Goal: Task Accomplishment & Management: Complete application form

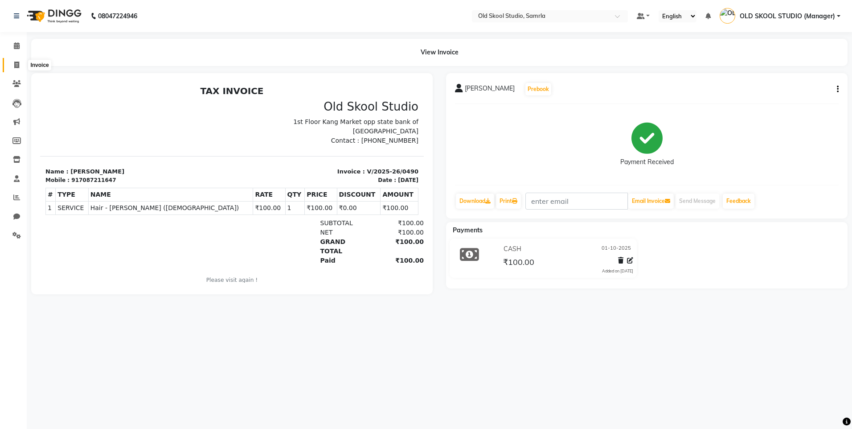
click at [17, 67] on icon at bounding box center [16, 65] width 5 height 7
select select "service"
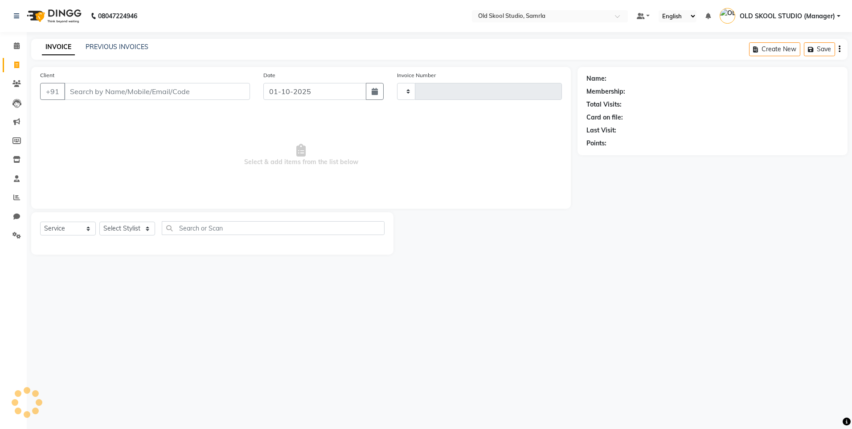
type input "0491"
select select "8041"
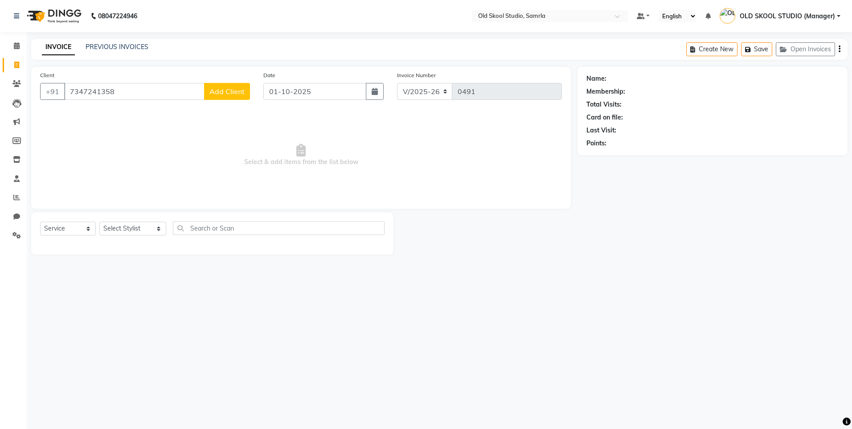
type input "7347241358"
click at [213, 94] on span "Add Client" at bounding box center [226, 91] width 35 height 9
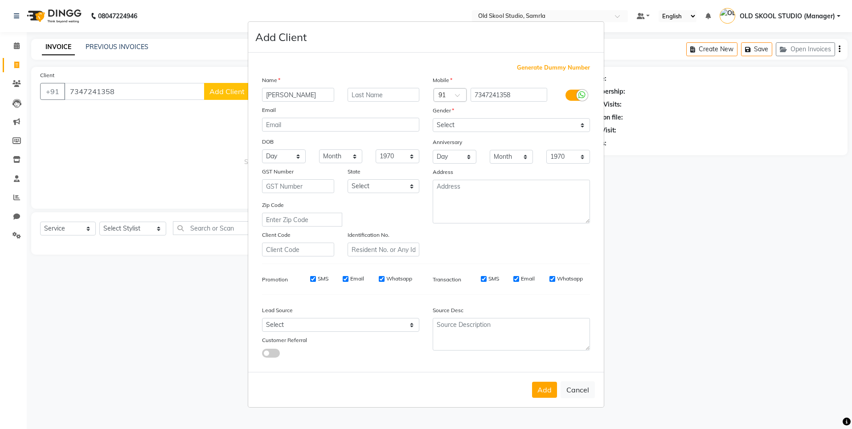
type input "[PERSON_NAME]"
click at [535, 127] on select "Select Male Female Other Prefer Not To Say" at bounding box center [511, 125] width 157 height 14
select select "male"
click at [433, 118] on select "Select Male Female Other Prefer Not To Say" at bounding box center [511, 125] width 157 height 14
click at [545, 386] on button "Add" at bounding box center [544, 390] width 25 height 16
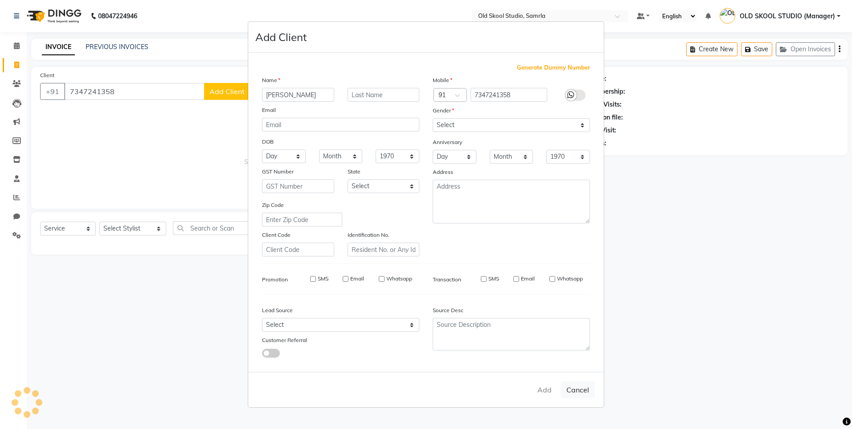
select select
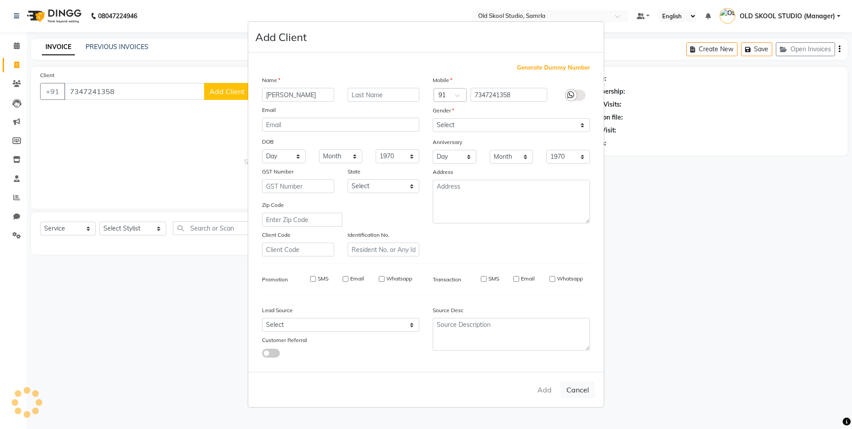
select select
checkbox input "false"
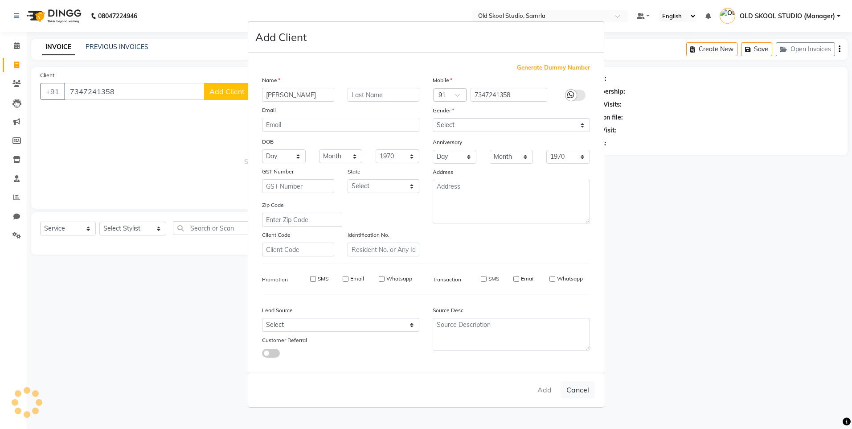
checkbox input "false"
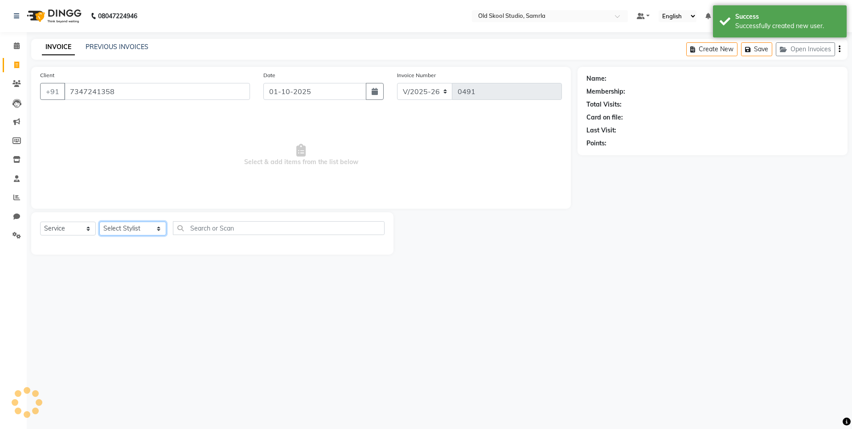
click at [140, 227] on select "Select Stylist [PERSON_NAME] gagandeepkaur [PERSON_NAME] OLD SKOOL STUDIO (Mana…" at bounding box center [132, 229] width 67 height 14
select select "92040"
click at [99, 222] on select "Select Stylist [PERSON_NAME] gagandeepkaur [PERSON_NAME] OLD SKOOL STUDIO (Mana…" at bounding box center [132, 229] width 67 height 14
select select "1: Object"
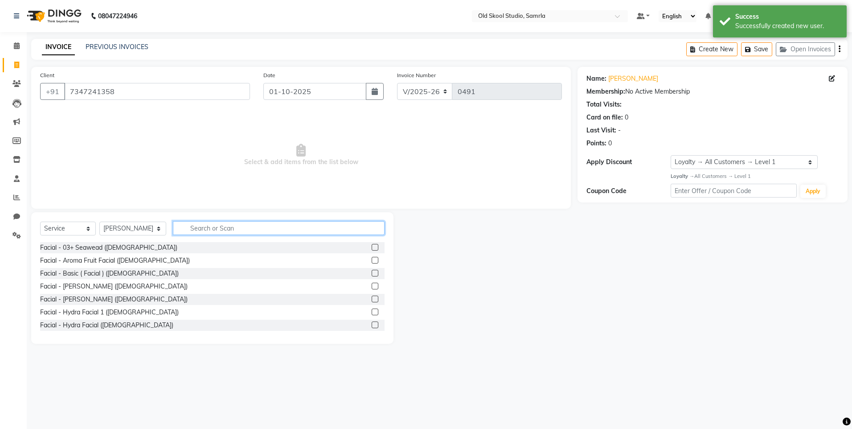
click at [251, 230] on input "text" at bounding box center [279, 228] width 212 height 14
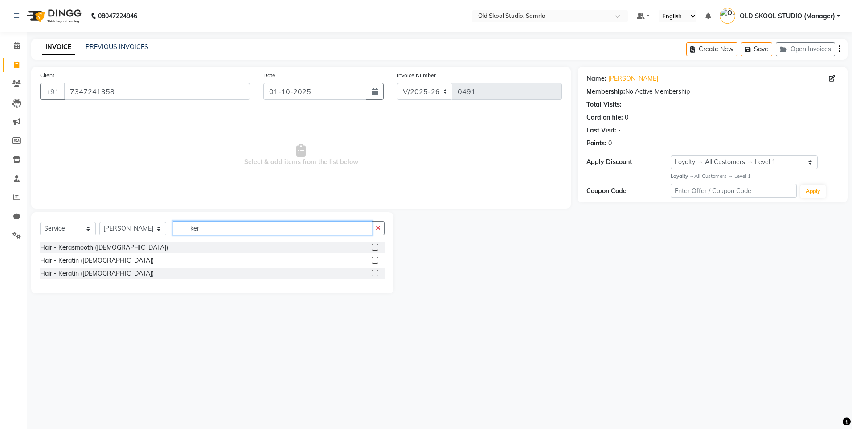
type input "ker"
click at [374, 271] on label at bounding box center [375, 273] width 7 height 7
click at [374, 271] on input "checkbox" at bounding box center [375, 274] width 6 height 6
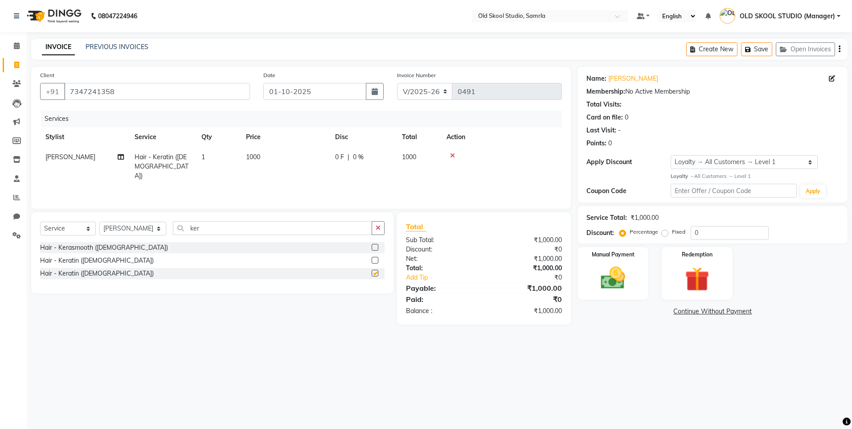
checkbox input "false"
click at [266, 233] on input "ker" at bounding box center [272, 228] width 199 height 14
type input "k"
type input "smo"
click at [376, 261] on label at bounding box center [375, 260] width 7 height 7
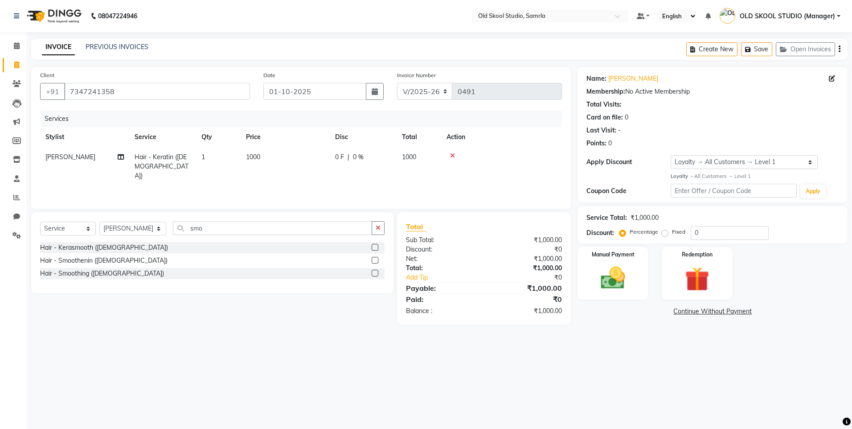
click at [376, 261] on input "checkbox" at bounding box center [375, 261] width 6 height 6
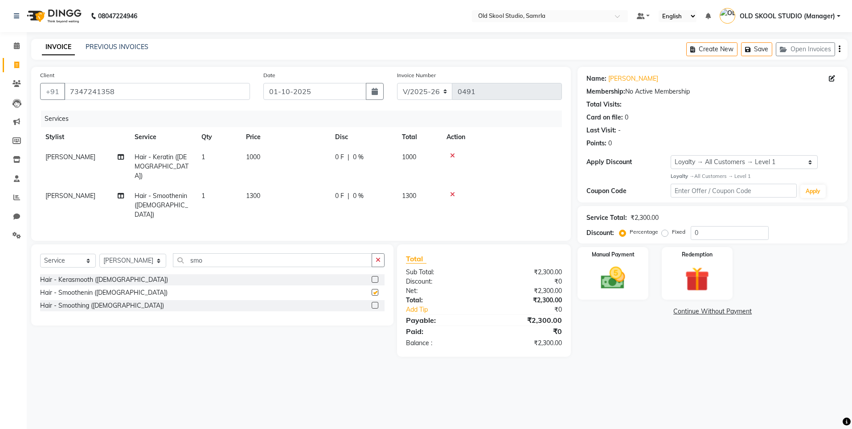
checkbox input "false"
click at [608, 276] on img at bounding box center [612, 277] width 41 height 29
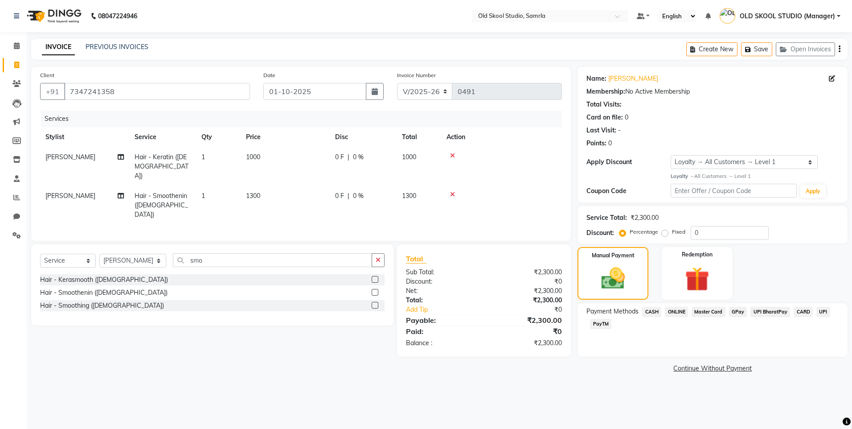
click at [651, 311] on span "CASH" at bounding box center [651, 312] width 19 height 10
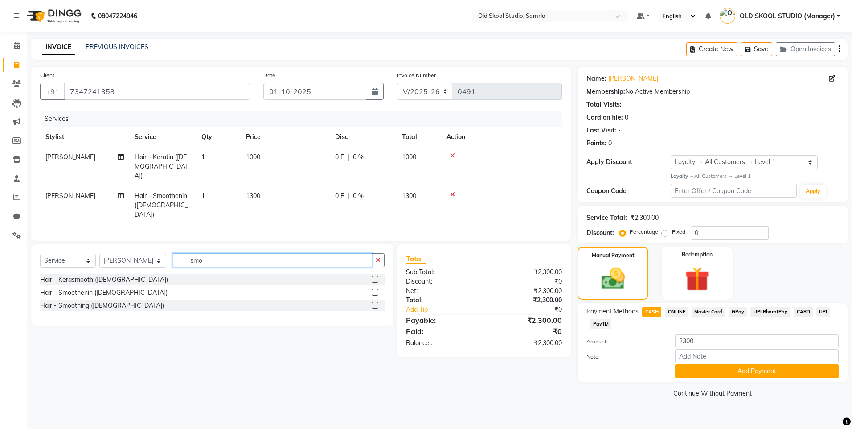
click at [276, 253] on input "smo" at bounding box center [272, 260] width 199 height 14
type input "s"
type input "colo"
click at [374, 302] on label at bounding box center [375, 305] width 7 height 7
click at [374, 303] on input "checkbox" at bounding box center [375, 306] width 6 height 6
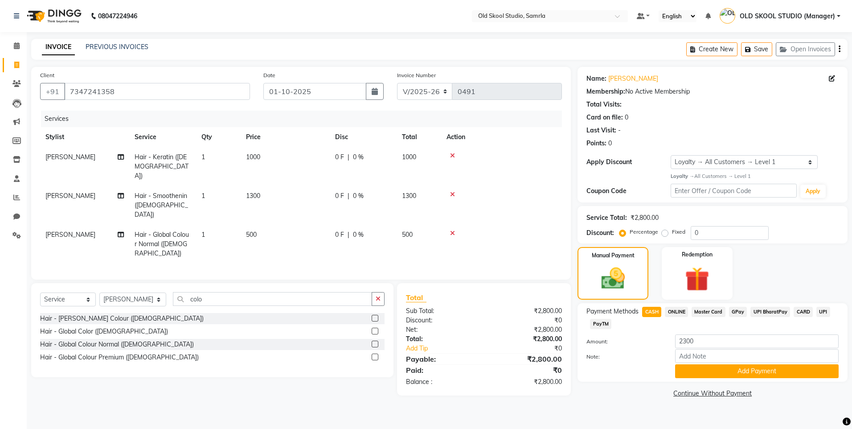
click at [374, 341] on label at bounding box center [375, 344] width 7 height 7
click at [374, 341] on input "checkbox" at bounding box center [375, 344] width 6 height 6
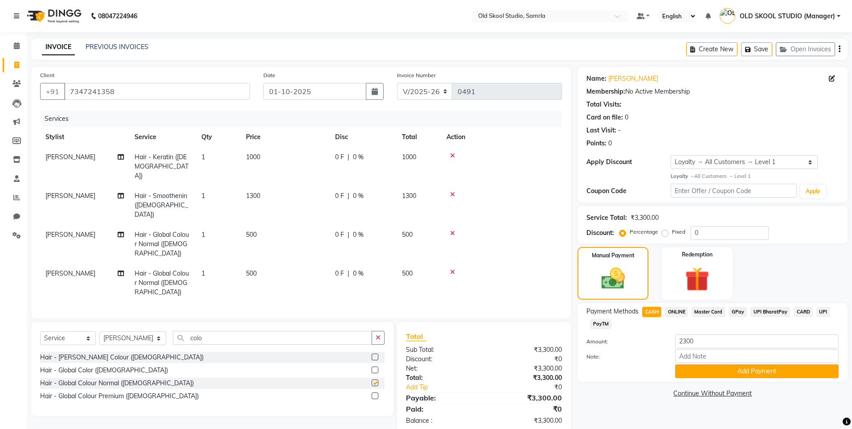
checkbox input "false"
click at [375, 392] on label at bounding box center [375, 395] width 7 height 7
click at [375, 393] on input "checkbox" at bounding box center [375, 396] width 6 height 6
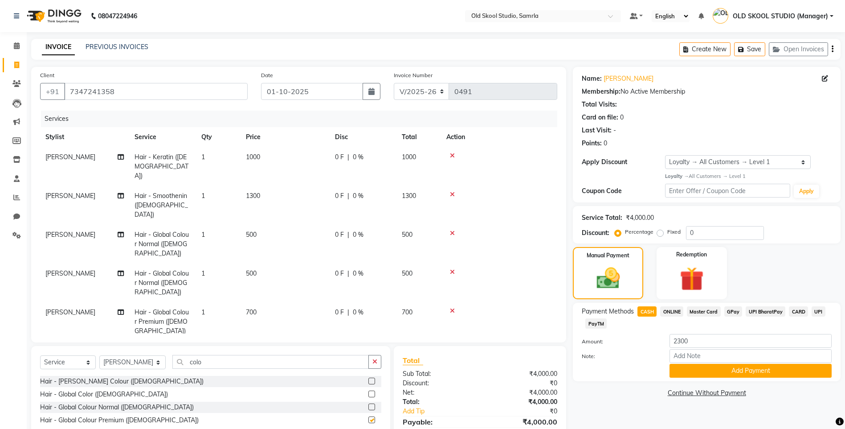
checkbox input "false"
click at [453, 269] on icon at bounding box center [452, 272] width 5 height 6
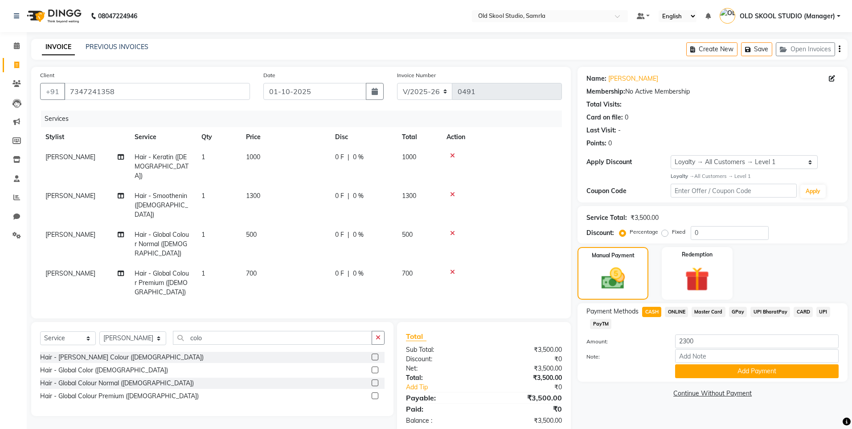
click at [453, 230] on icon at bounding box center [452, 233] width 5 height 6
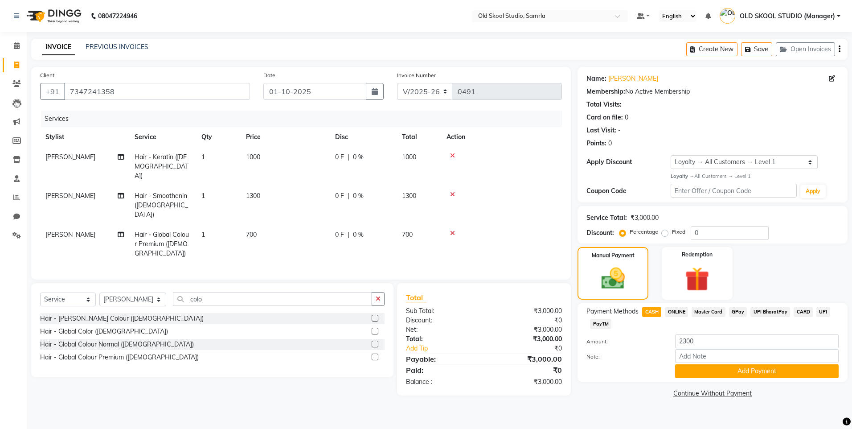
click at [454, 230] on icon at bounding box center [452, 233] width 5 height 6
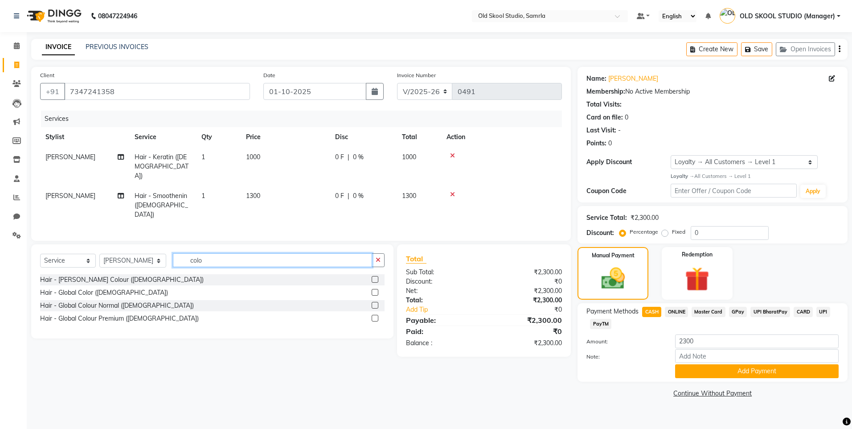
click at [244, 253] on input "colo" at bounding box center [272, 260] width 199 height 14
type input "c"
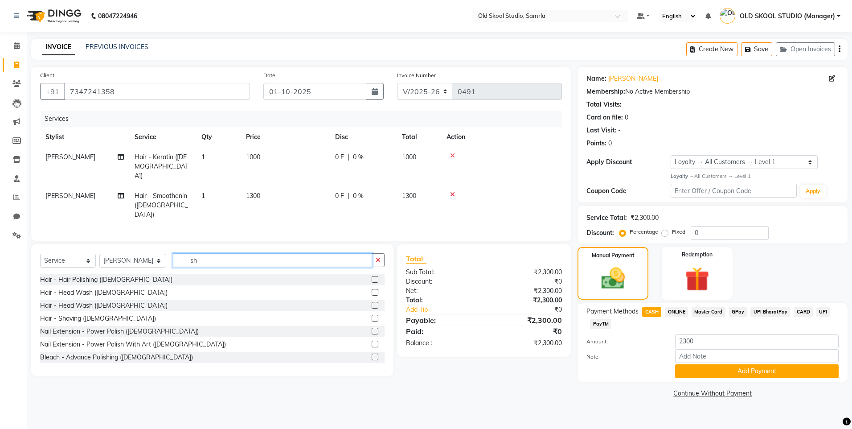
type input "s"
click at [717, 372] on button "Add Payment" at bounding box center [757, 371] width 164 height 14
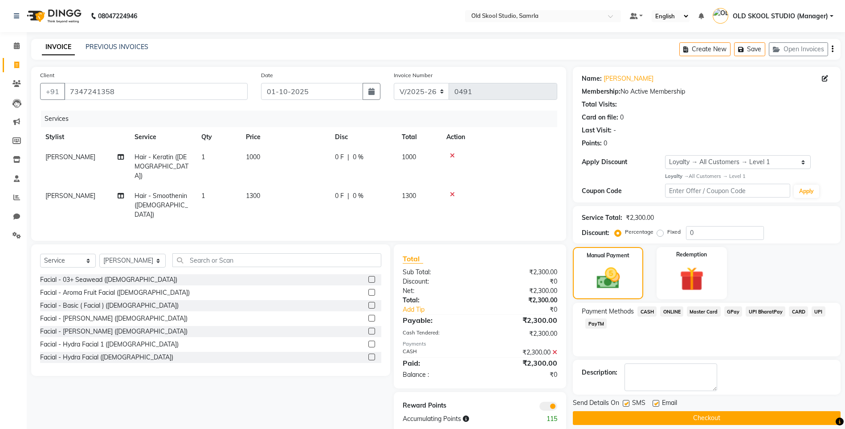
scroll to position [9, 0]
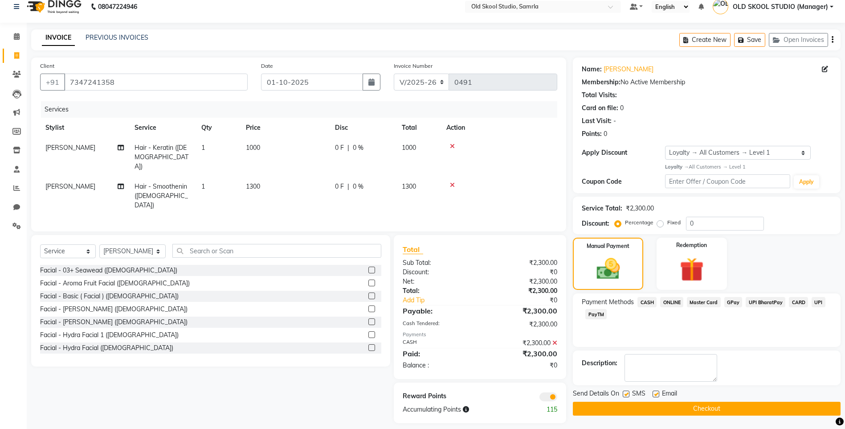
click at [676, 408] on button "Checkout" at bounding box center [707, 409] width 268 height 14
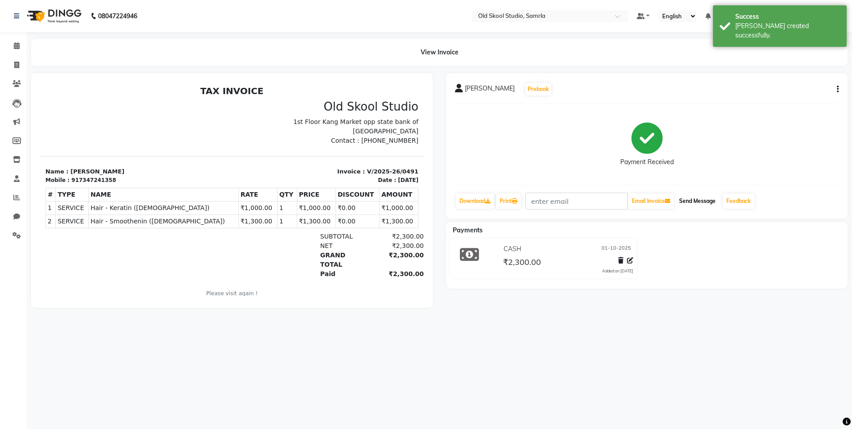
click at [689, 201] on button "Send Message" at bounding box center [698, 200] width 44 height 15
click at [737, 197] on link "Feedback" at bounding box center [739, 200] width 32 height 15
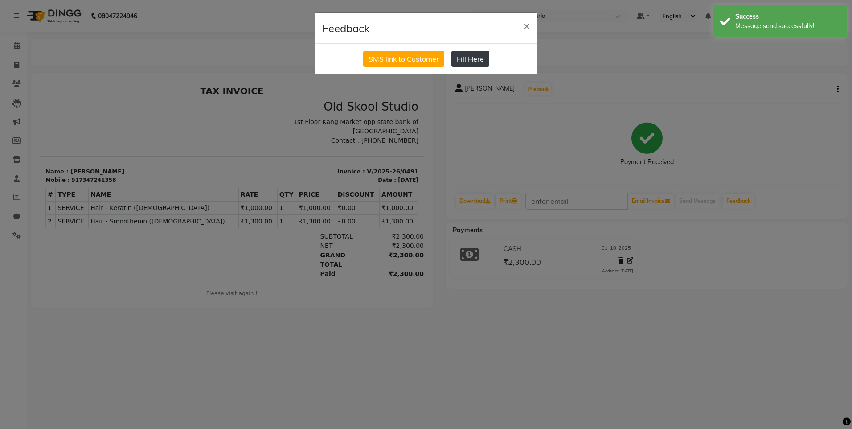
click at [467, 62] on button "Fill Here" at bounding box center [470, 59] width 38 height 16
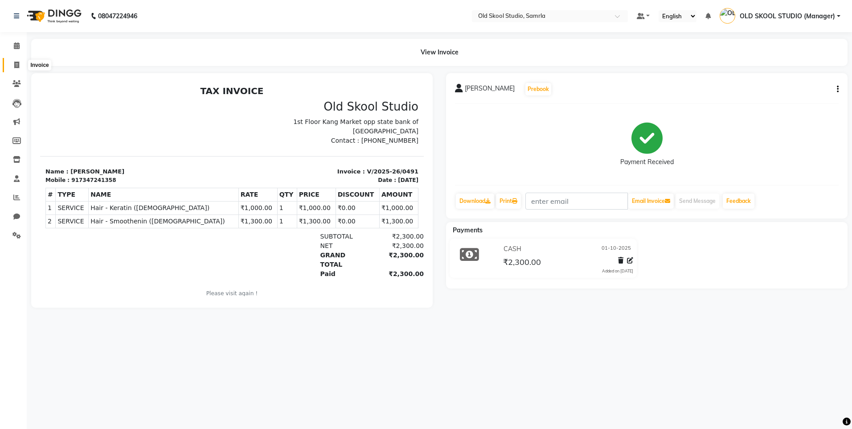
click at [11, 65] on span at bounding box center [17, 65] width 16 height 10
select select "service"
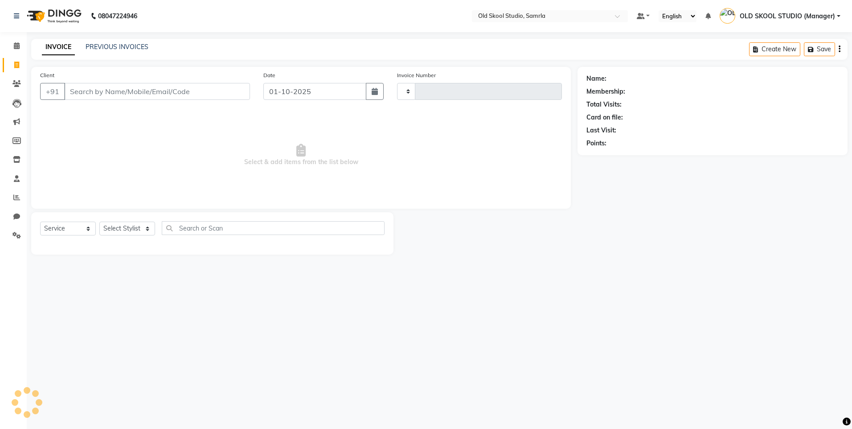
type input "0492"
select select "8041"
click at [119, 47] on link "PREVIOUS INVOICES" at bounding box center [117, 47] width 63 height 8
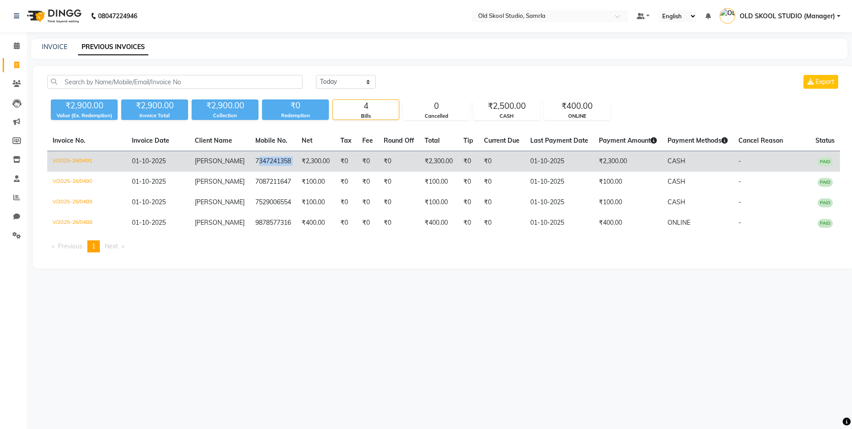
drag, startPoint x: 247, startPoint y: 156, endPoint x: 293, endPoint y: 156, distance: 45.9
click at [293, 156] on tr "V/2025-26/0491 01-10-2025 gursimran 7347241358 ₹2,300.00 ₹0 ₹0 ₹0 ₹2,300.00 ₹0 …" at bounding box center [443, 161] width 793 height 21
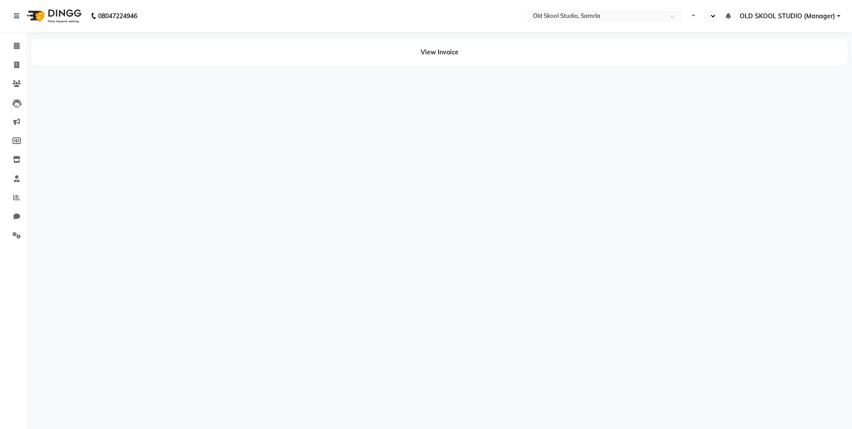
select select "en"
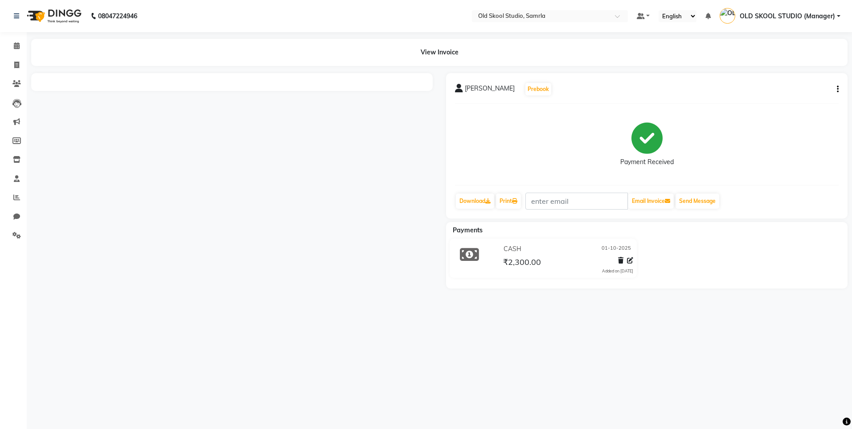
click at [343, 232] on div at bounding box center [232, 180] width 415 height 215
click at [11, 66] on span at bounding box center [17, 65] width 16 height 10
select select "service"
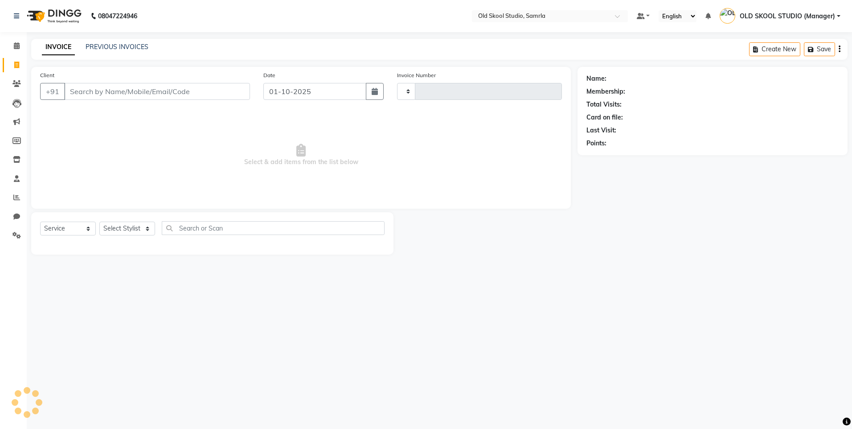
type input "0492"
select select "8041"
click at [137, 46] on link "PREVIOUS INVOICES" at bounding box center [117, 47] width 63 height 8
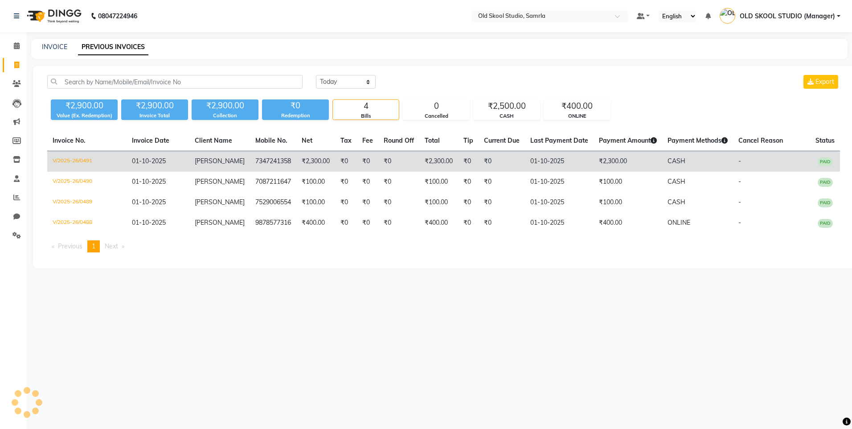
click at [184, 163] on td "01-10-2025" at bounding box center [158, 161] width 63 height 21
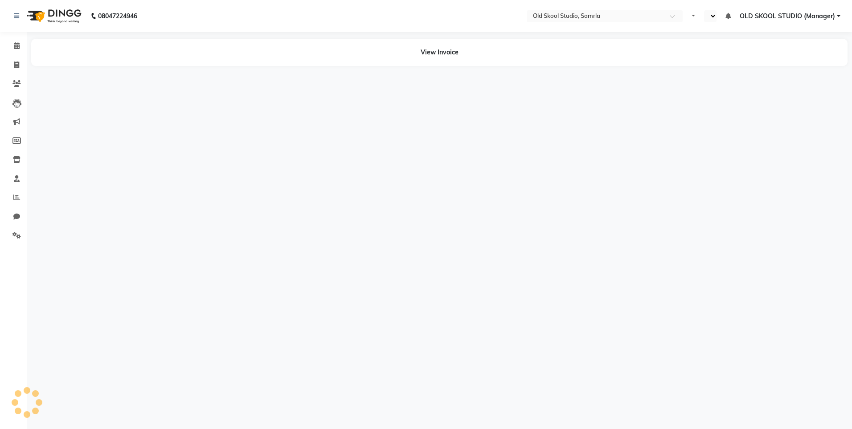
select select "en"
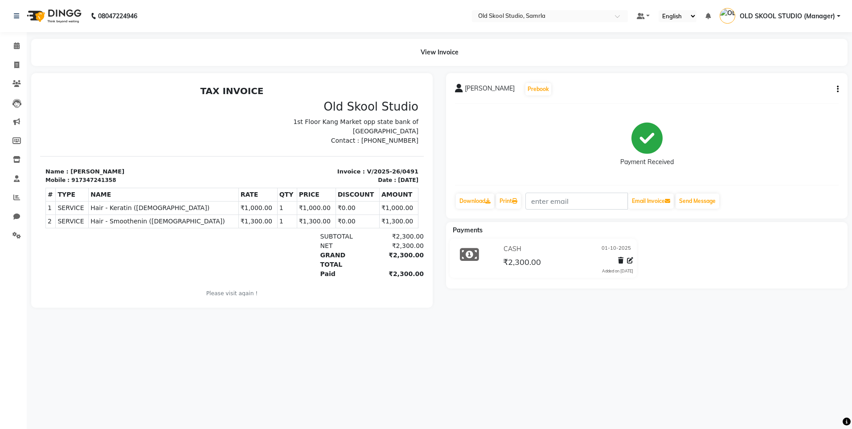
drag, startPoint x: 371, startPoint y: 141, endPoint x: 410, endPoint y: 141, distance: 38.8
click at [410, 141] on div "Old Skool Studio 1st Floor Kang Market opp state bank of India Chd Road Samrla …" at bounding box center [328, 122] width 192 height 45
copy p "7860000795"
click at [630, 259] on icon at bounding box center [630, 260] width 6 height 6
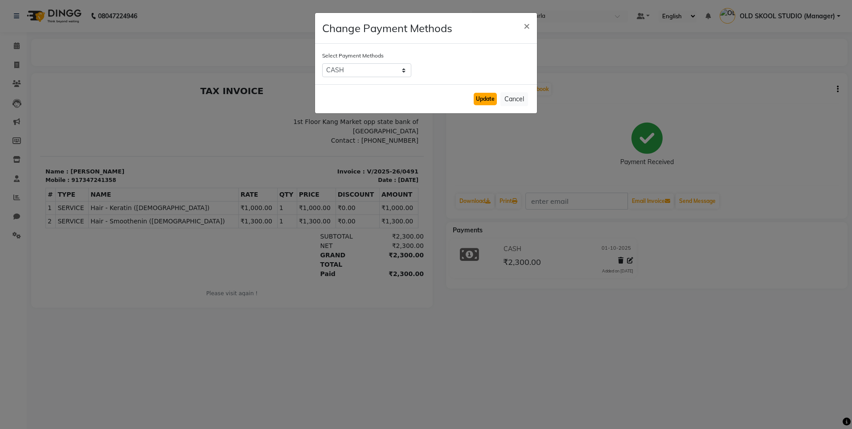
click at [486, 99] on button "Update" at bounding box center [485, 99] width 23 height 12
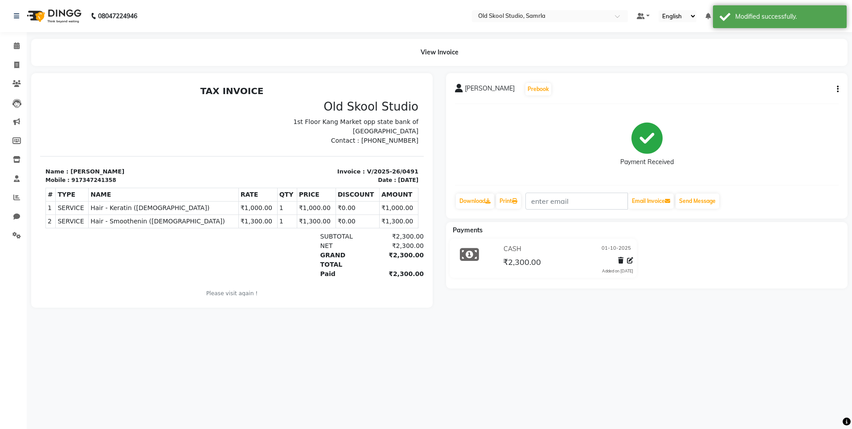
click at [839, 89] on div "gursimran Prebook Payment Received Download Print Email Invoice Send Message" at bounding box center [647, 145] width 402 height 145
click at [16, 59] on link "Invoice" at bounding box center [13, 65] width 21 height 15
select select "service"
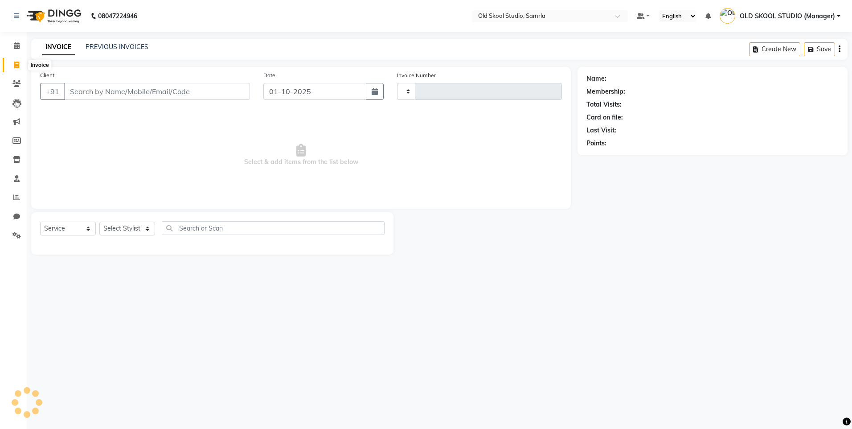
type input "0492"
select select "8041"
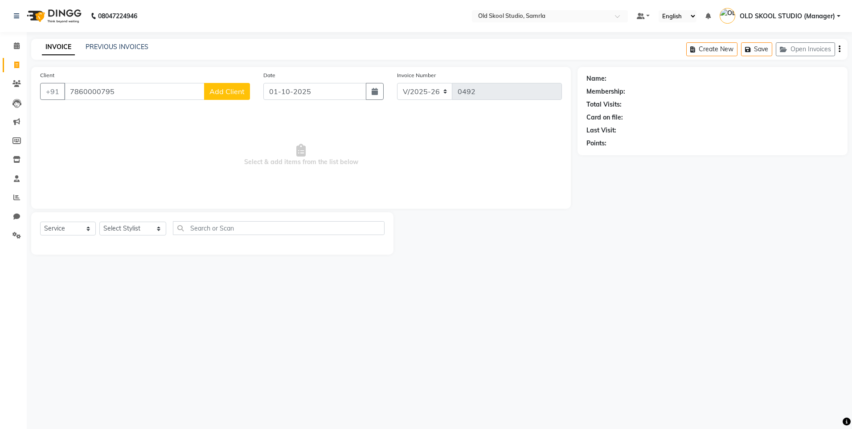
type input "7860000795"
click at [246, 94] on button "Add Client" at bounding box center [227, 91] width 46 height 17
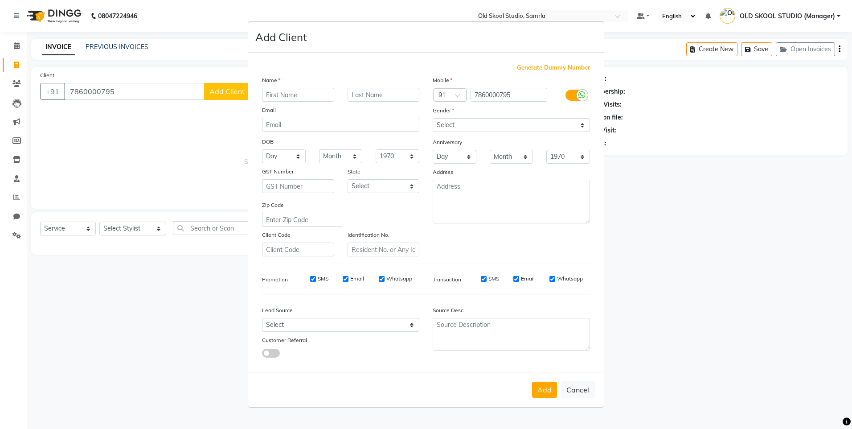
click at [169, 131] on ngb-modal-window "Add Client Generate Dummy Number Name Email DOB Day 01 02 03 04 05 06 07 08 09 …" at bounding box center [426, 214] width 852 height 429
click at [175, 90] on ngb-modal-window "Add Client Generate Dummy Number Name Email DOB Day 01 02 03 04 05 06 07 08 09 …" at bounding box center [426, 214] width 852 height 429
click at [577, 390] on button "Cancel" at bounding box center [578, 389] width 34 height 17
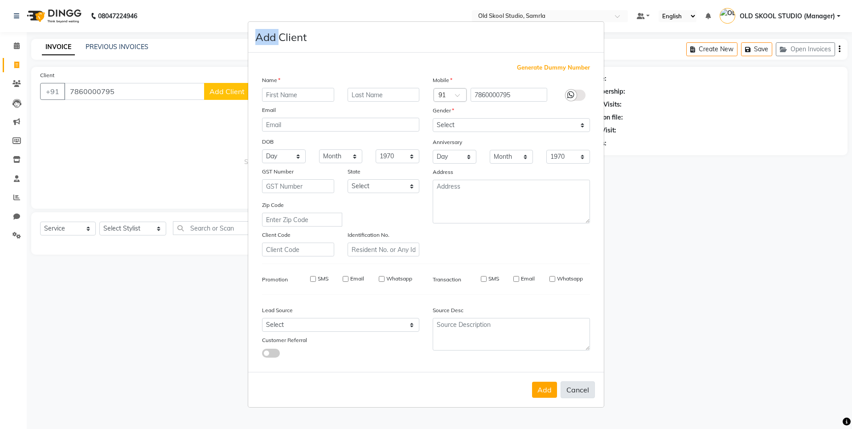
select select
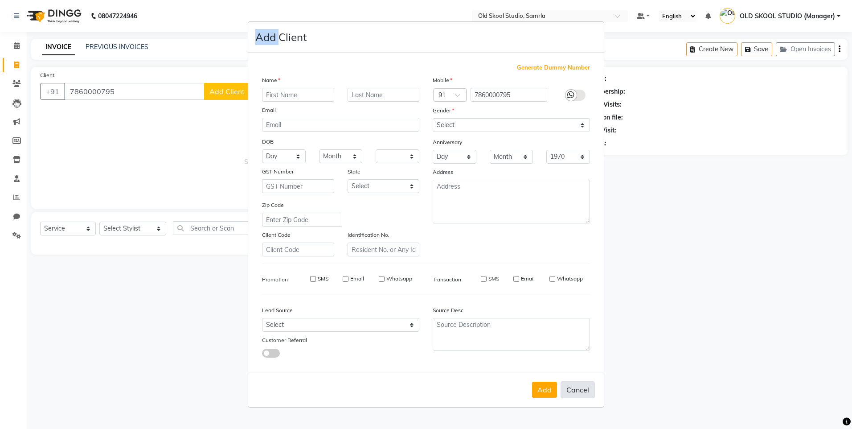
select select
checkbox input "false"
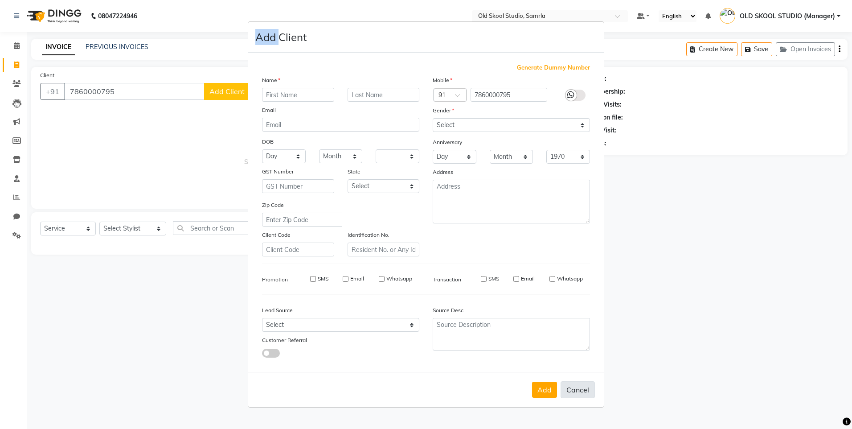
checkbox input "false"
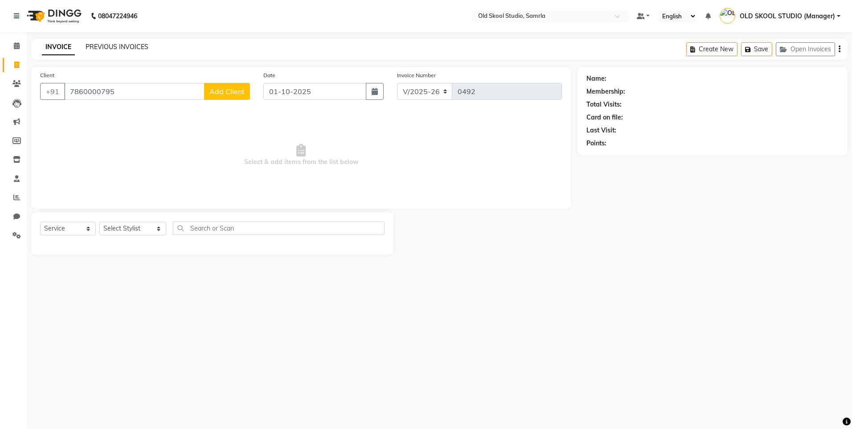
click at [103, 50] on link "PREVIOUS INVOICES" at bounding box center [117, 47] width 63 height 8
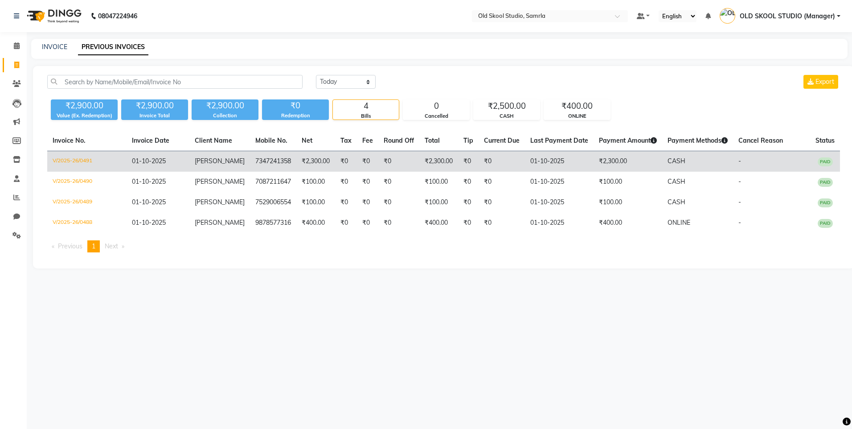
click at [250, 157] on td "7347241358" at bounding box center [273, 161] width 46 height 21
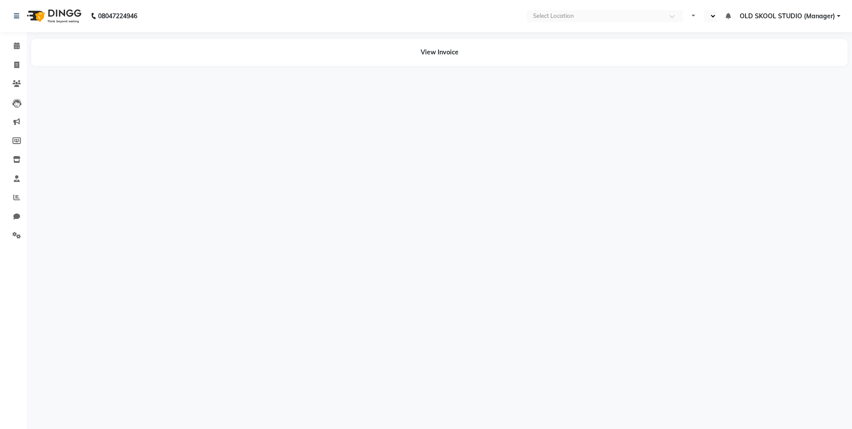
select select "en"
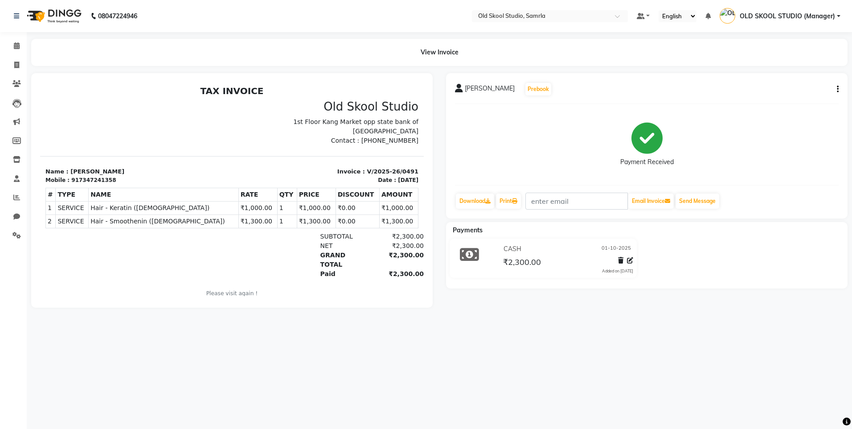
drag, startPoint x: 372, startPoint y: 140, endPoint x: 407, endPoint y: 143, distance: 35.3
click at [407, 143] on div "Old Skool Studio 1st Floor Kang Market opp state bank of [GEOGRAPHIC_DATA] Cont…" at bounding box center [328, 122] width 192 height 45
copy p "7860000795"
click at [22, 66] on span at bounding box center [17, 65] width 16 height 10
select select "service"
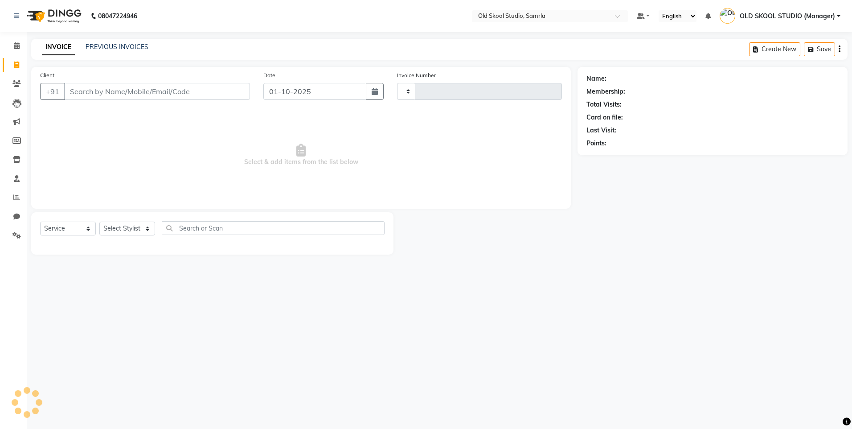
type input "0492"
select select "8041"
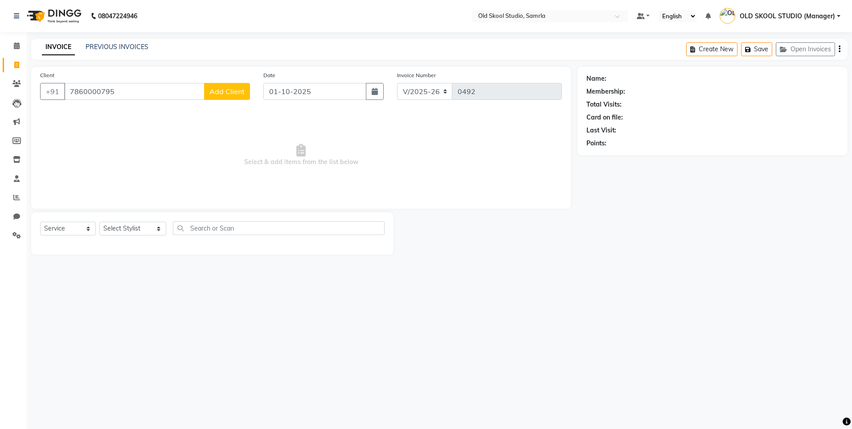
type input "7860000795"
click at [239, 95] on span "Add Client" at bounding box center [226, 91] width 35 height 9
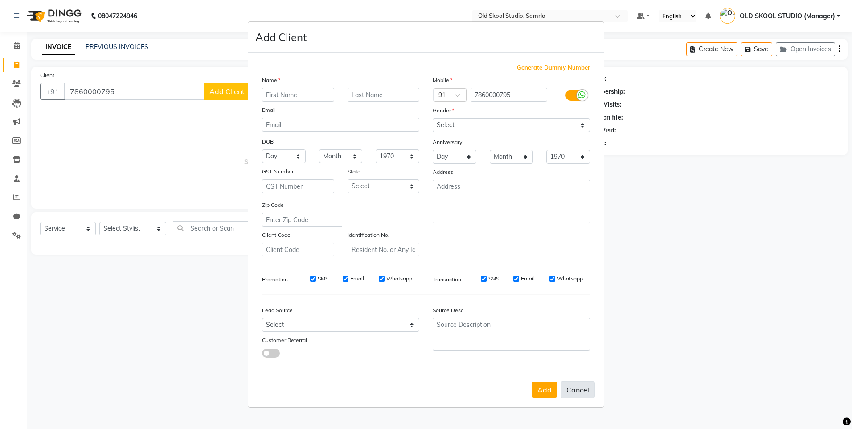
click at [574, 393] on button "Cancel" at bounding box center [578, 389] width 34 height 17
select select
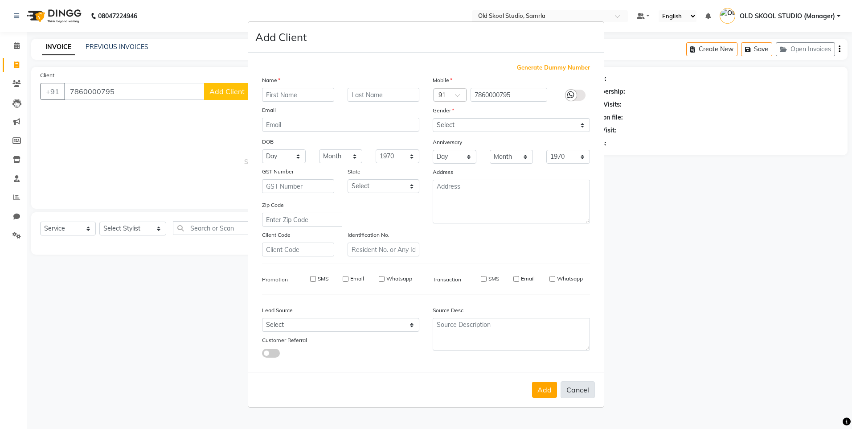
select select
checkbox input "false"
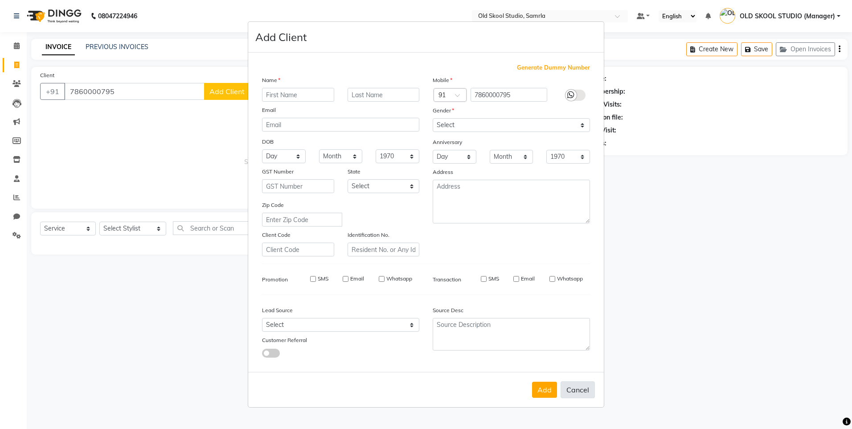
checkbox input "false"
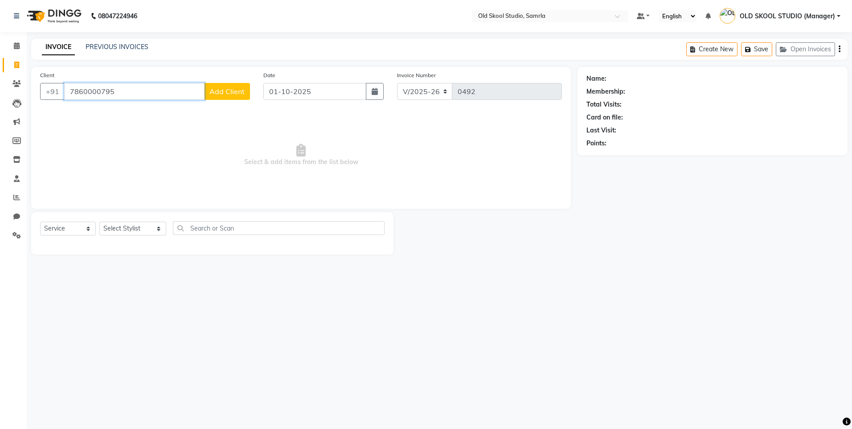
click at [115, 94] on input "7860000795" at bounding box center [134, 91] width 140 height 17
type input "7"
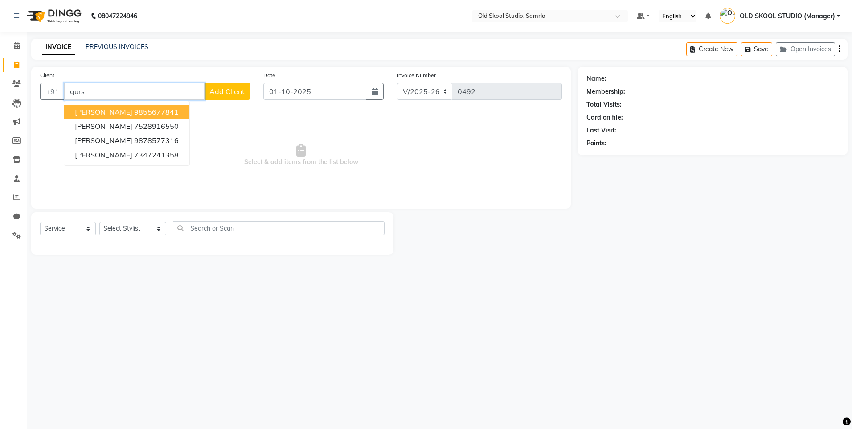
type input "gurs"
click at [125, 52] on div "INVOICE PREVIOUS INVOICES" at bounding box center [95, 47] width 128 height 10
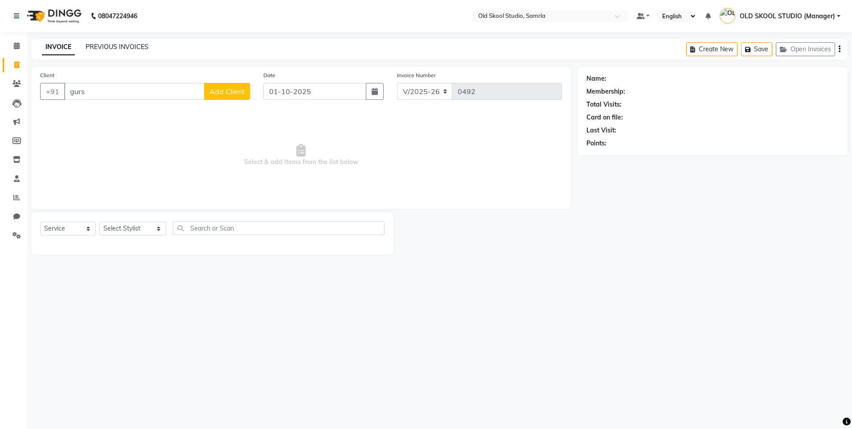
click at [128, 48] on link "PREVIOUS INVOICES" at bounding box center [117, 47] width 63 height 8
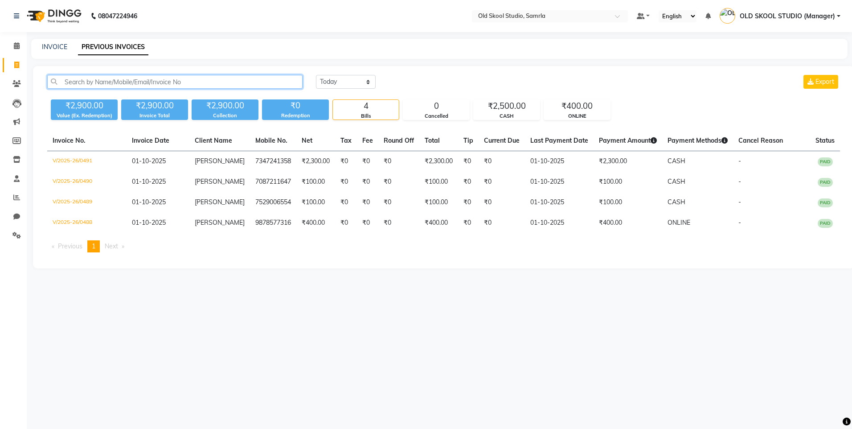
click at [78, 84] on input "text" at bounding box center [174, 82] width 255 height 14
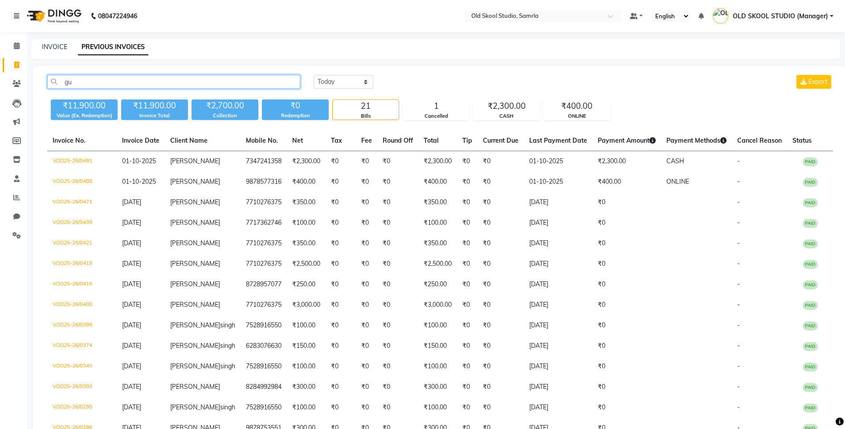
type input "g"
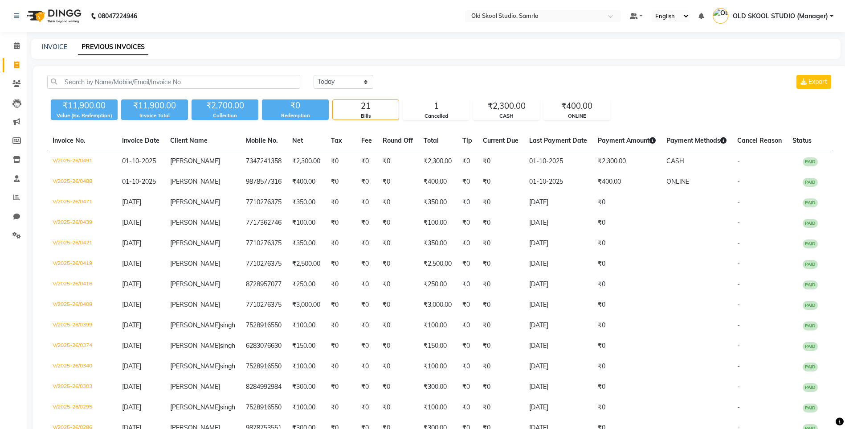
drag, startPoint x: 85, startPoint y: 72, endPoint x: 90, endPoint y: 93, distance: 21.9
click at [84, 80] on div "Today Yesterday Custom Range Export ₹11,900.00 Value (Ex. Redemption) ₹11,900.0…" at bounding box center [440, 356] width 815 height 580
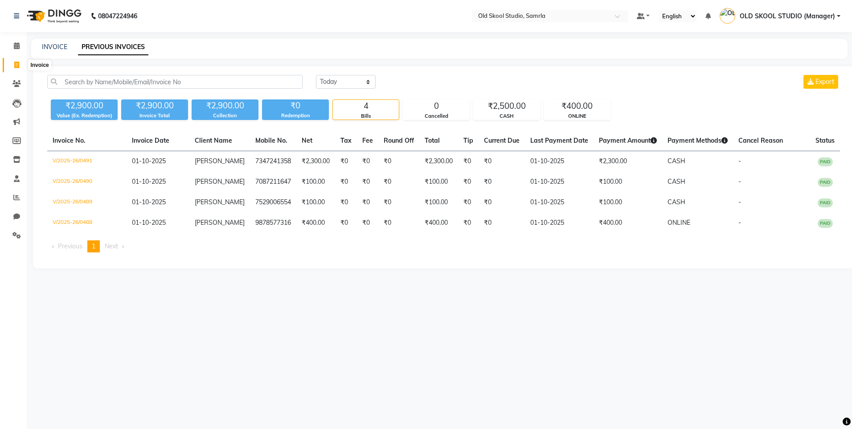
click at [16, 62] on icon at bounding box center [16, 65] width 5 height 7
select select "service"
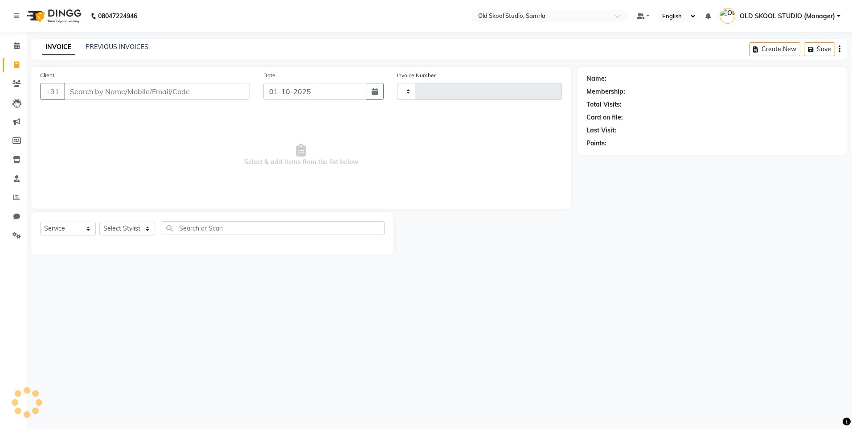
type input "0492"
select select "8041"
click at [105, 46] on link "PREVIOUS INVOICES" at bounding box center [117, 47] width 63 height 8
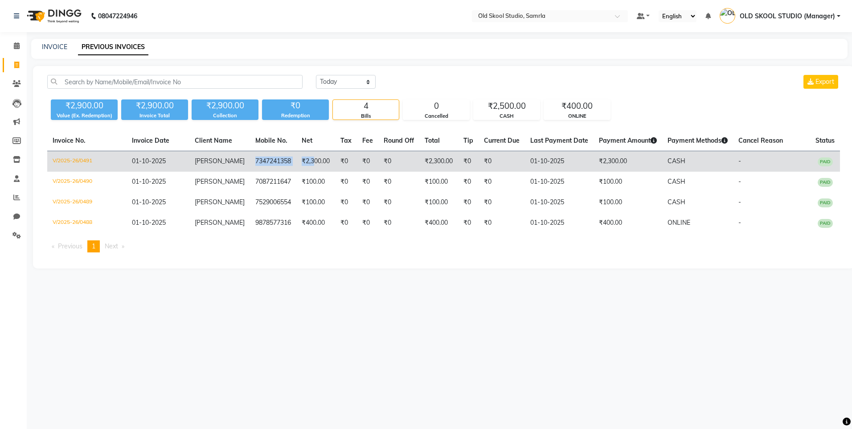
drag, startPoint x: 243, startPoint y: 159, endPoint x: 305, endPoint y: 158, distance: 61.5
click at [305, 158] on tr "V/2025-26/0491 01-10-2025 gursimran 7347241358 ₹2,300.00 ₹0 ₹0 ₹0 ₹2,300.00 ₹0 …" at bounding box center [443, 161] width 793 height 21
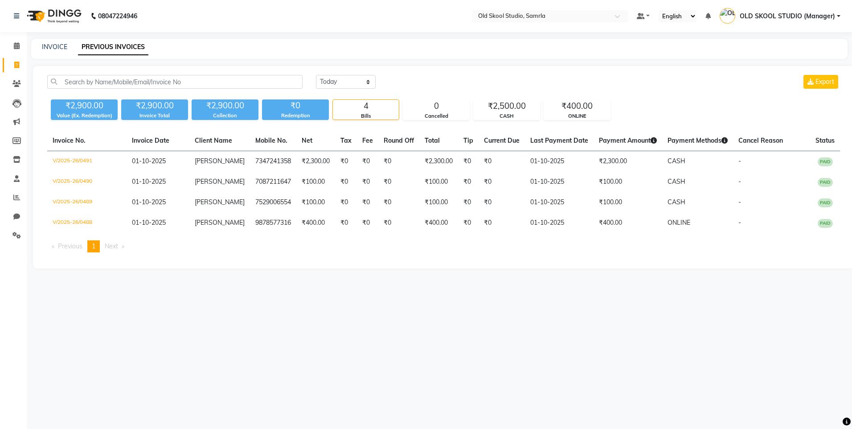
click at [131, 302] on div "08047224946 Select Location × Old Skool Studio, Samrla Default Panel My Panel E…" at bounding box center [426, 214] width 852 height 429
click at [59, 42] on div "INVOICE PREVIOUS INVOICES" at bounding box center [439, 49] width 817 height 20
click at [15, 65] on icon at bounding box center [16, 65] width 5 height 7
select select "service"
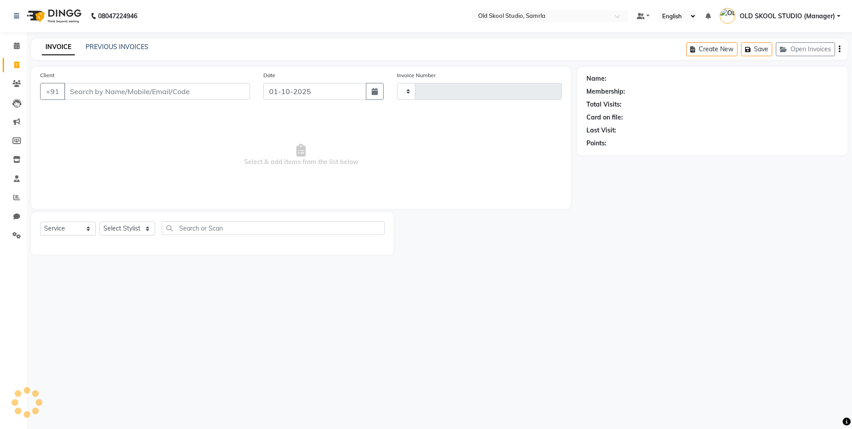
type input "0493"
select select "8041"
click at [89, 96] on input "Client" at bounding box center [157, 91] width 186 height 17
type input "9915553054"
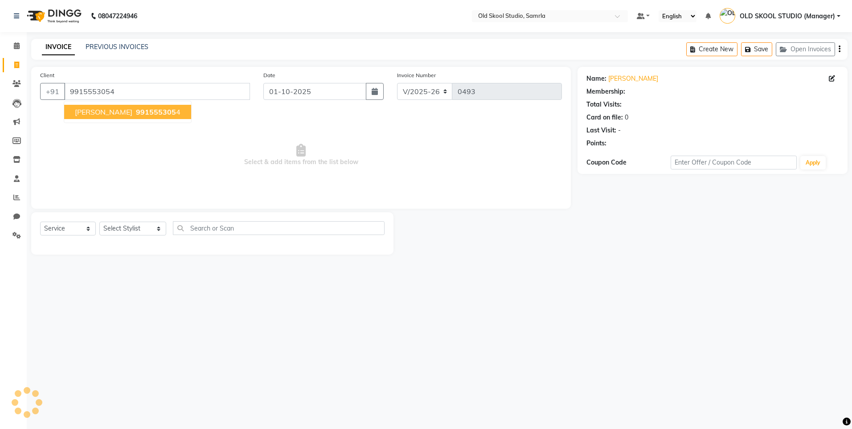
select select "1: Object"
click at [136, 115] on span "991555305" at bounding box center [156, 111] width 40 height 9
select select "1: Object"
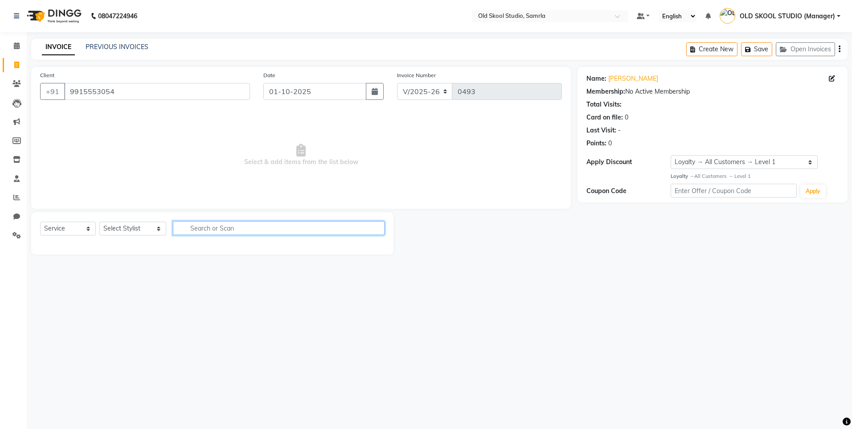
click at [220, 229] on input "text" at bounding box center [279, 228] width 212 height 14
click at [139, 231] on select "Select Stylist [PERSON_NAME] gagandeepkaur [PERSON_NAME] OLD SKOOL STUDIO (Mana…" at bounding box center [132, 229] width 67 height 14
select select "84326"
click at [99, 222] on select "Select Stylist [PERSON_NAME] gagandeepkaur [PERSON_NAME] OLD SKOOL STUDIO (Mana…" at bounding box center [132, 229] width 67 height 14
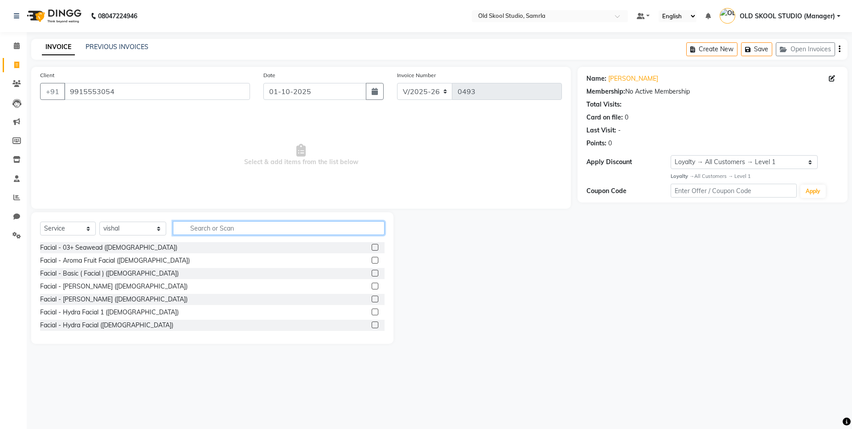
click at [261, 227] on input "text" at bounding box center [279, 228] width 212 height 14
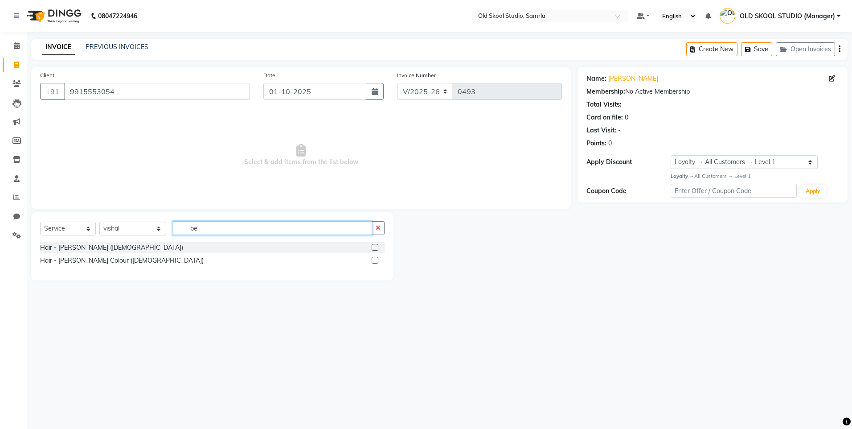
type input "be"
click at [373, 248] on label at bounding box center [375, 247] width 7 height 7
click at [373, 248] on input "checkbox" at bounding box center [375, 248] width 6 height 6
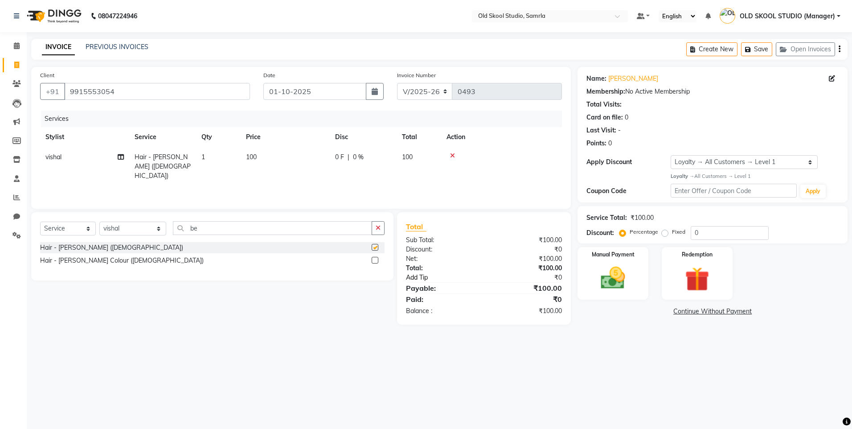
checkbox input "false"
click at [607, 268] on img at bounding box center [612, 277] width 41 height 29
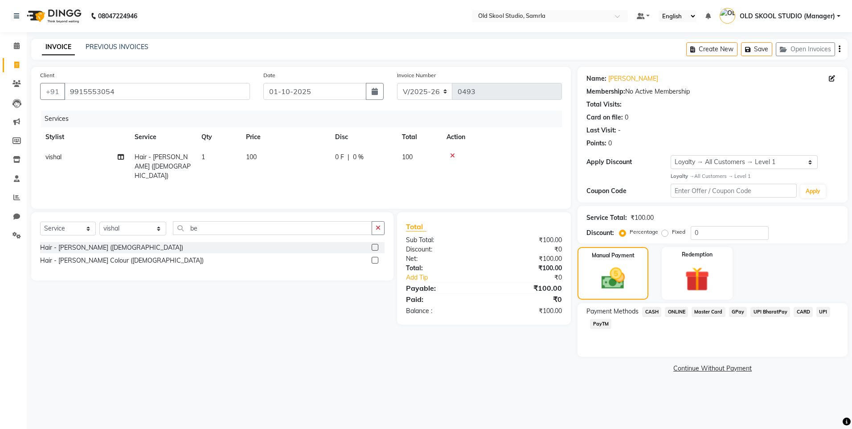
click at [681, 311] on span "ONLINE" at bounding box center [676, 312] width 23 height 10
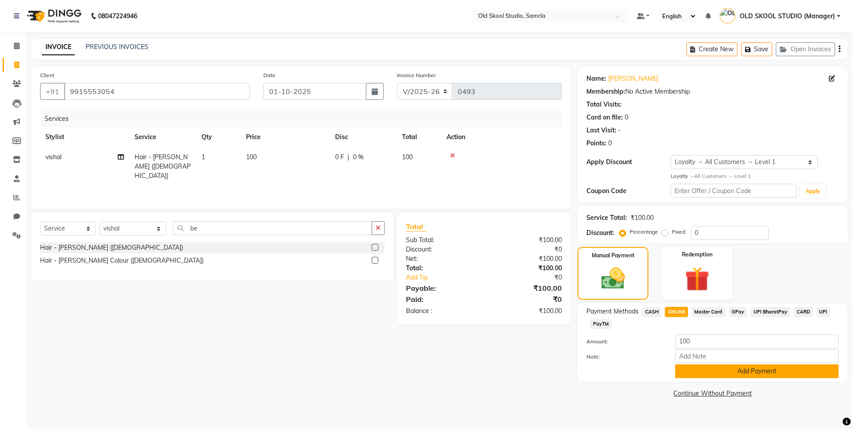
click at [737, 369] on button "Add Payment" at bounding box center [757, 371] width 164 height 14
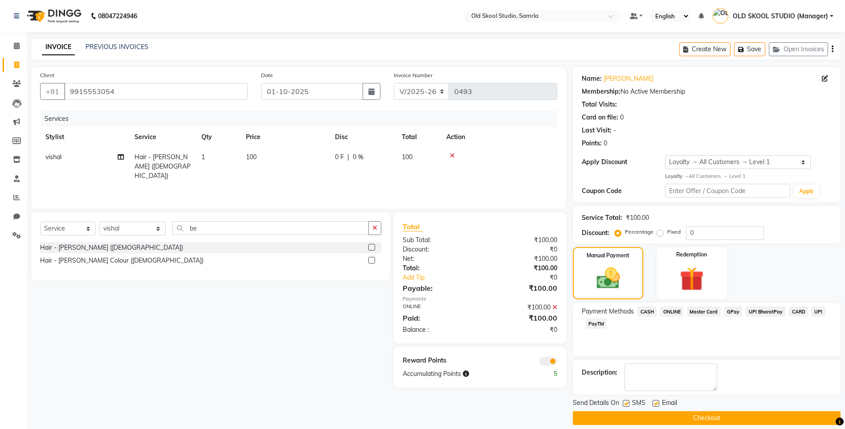
click at [735, 419] on button "Checkout" at bounding box center [707, 418] width 268 height 14
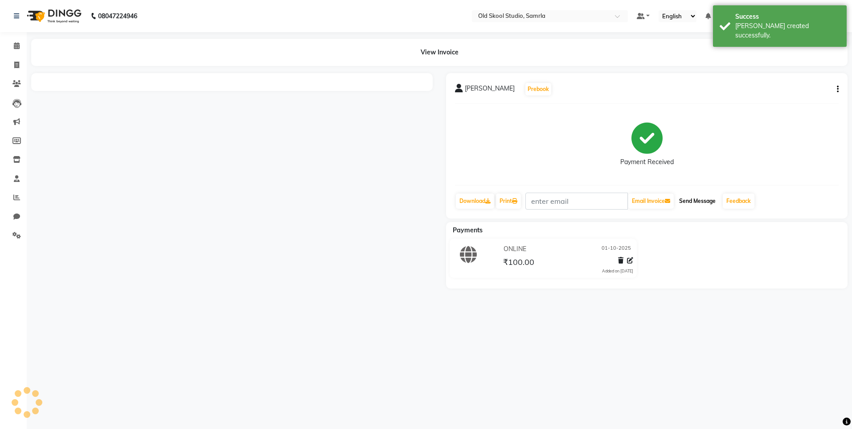
click at [696, 201] on button "Send Message" at bounding box center [698, 200] width 44 height 15
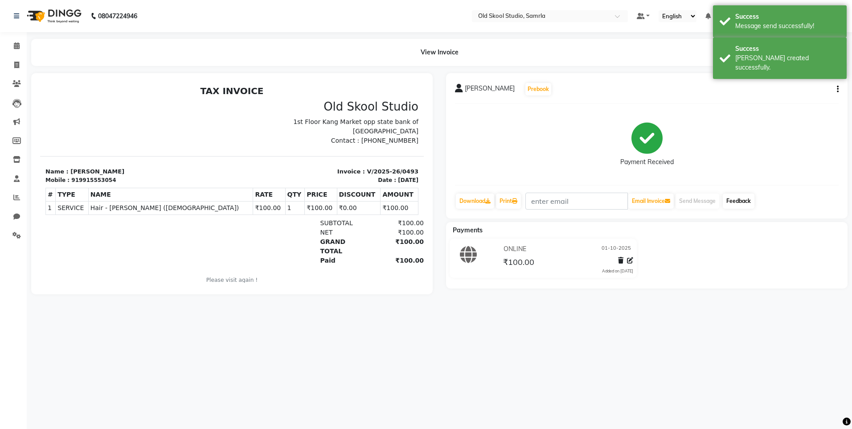
click at [732, 197] on link "Feedback" at bounding box center [739, 200] width 32 height 15
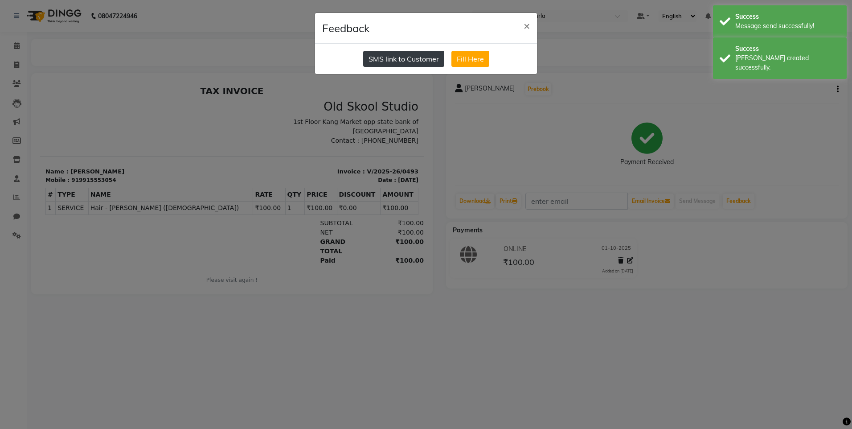
click at [438, 58] on button "SMS link to Customer" at bounding box center [403, 59] width 81 height 16
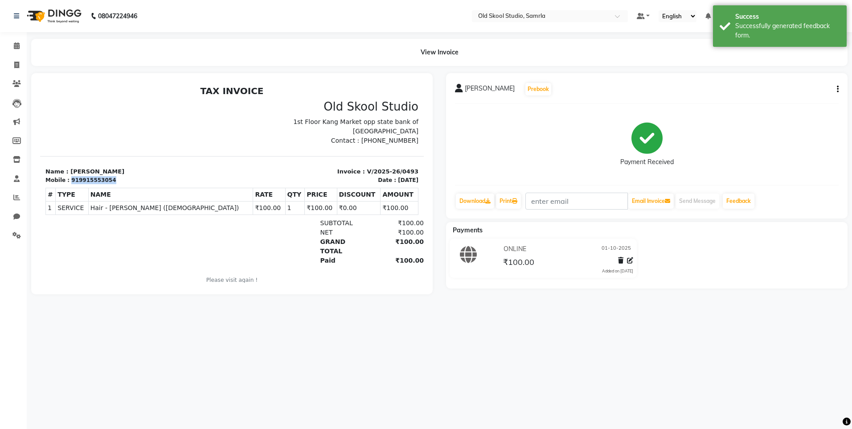
drag, startPoint x: 68, startPoint y: 181, endPoint x: 135, endPoint y: 183, distance: 67.3
click at [135, 183] on div "Mobile : 919915553054" at bounding box center [135, 180] width 181 height 8
copy div "919915553054"
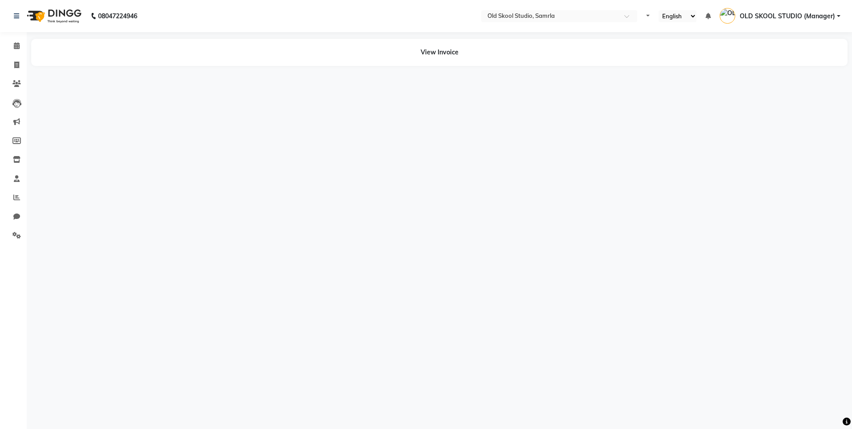
select select "en"
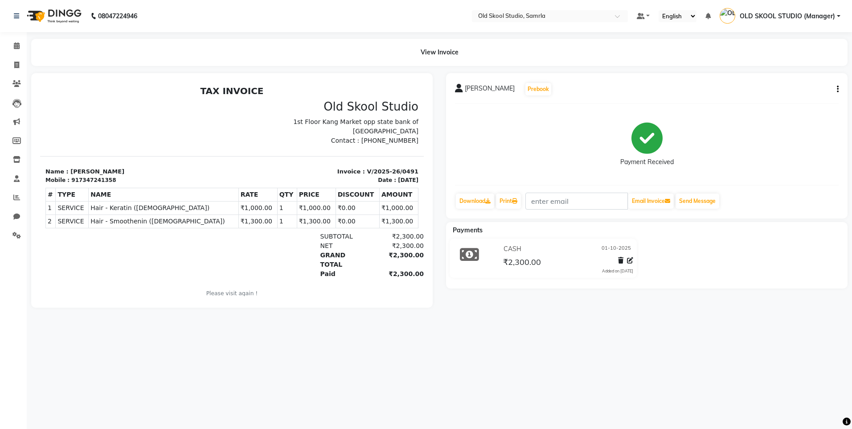
drag, startPoint x: 370, startPoint y: 141, endPoint x: 408, endPoint y: 142, distance: 37.5
click at [408, 142] on div "Old Skool Studio 1st Floor Kang Market opp state bank of [GEOGRAPHIC_DATA] Cont…" at bounding box center [328, 122] width 192 height 45
copy p "7860000795"
click at [15, 69] on span at bounding box center [17, 65] width 16 height 10
select select "service"
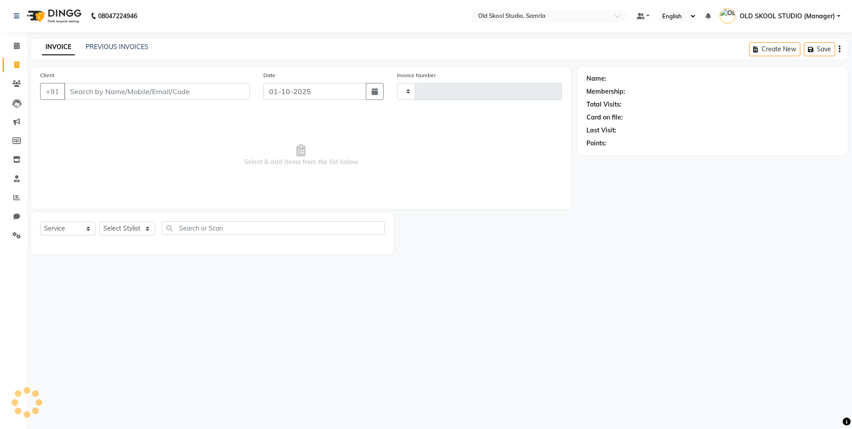
type input "0492"
select select "8041"
type input "7"
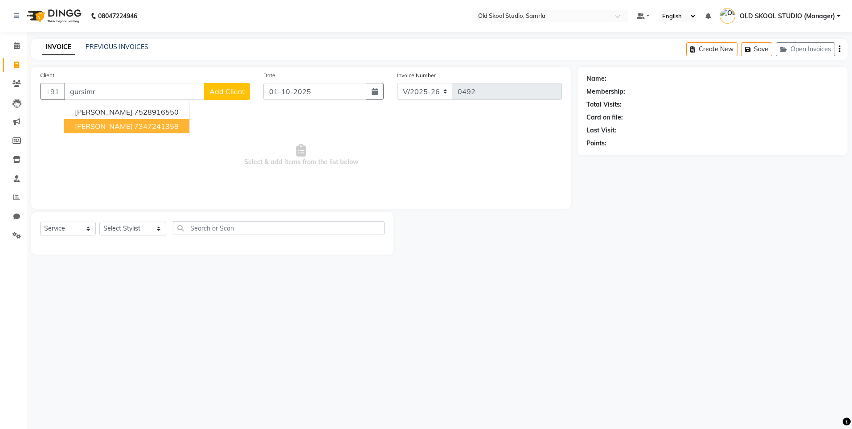
click at [137, 126] on ngb-highlight "7347241358" at bounding box center [156, 126] width 45 height 9
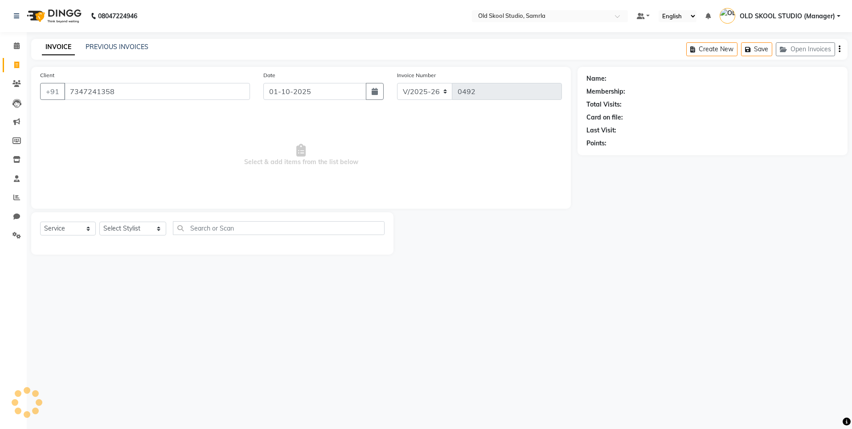
type input "7347241358"
select select "1: Object"
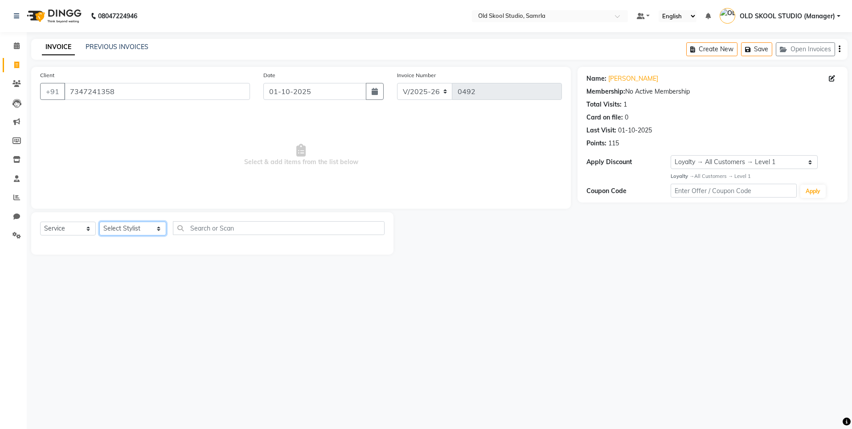
click at [140, 231] on select "Select Stylist [PERSON_NAME] gagandeepkaur [PERSON_NAME] OLD SKOOL STUDIO (Mana…" at bounding box center [132, 229] width 67 height 14
select select "92040"
click at [99, 222] on select "Select Stylist [PERSON_NAME] gagandeepkaur [PERSON_NAME] OLD SKOOL STUDIO (Mana…" at bounding box center [132, 229] width 67 height 14
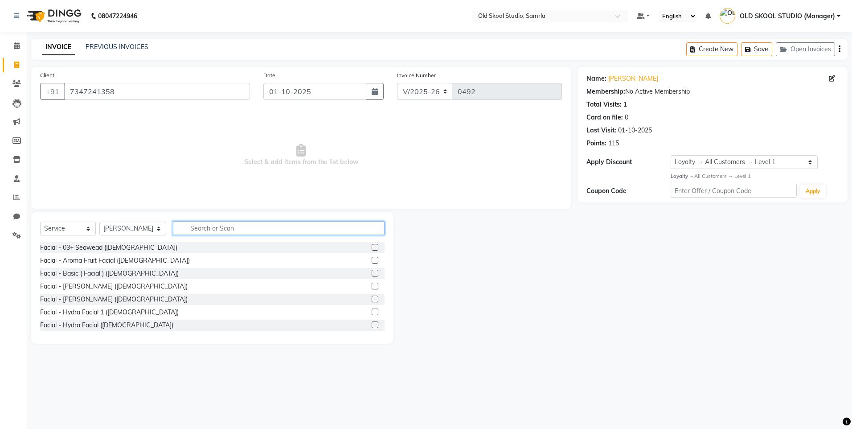
click at [223, 230] on input "text" at bounding box center [279, 228] width 212 height 14
click at [74, 230] on select "Select Service Product Membership Package Voucher Prepaid Gift Card" at bounding box center [68, 229] width 56 height 14
select select "product"
click at [40, 222] on select "Select Service Product Membership Package Voucher Prepaid Gift Card" at bounding box center [68, 229] width 56 height 14
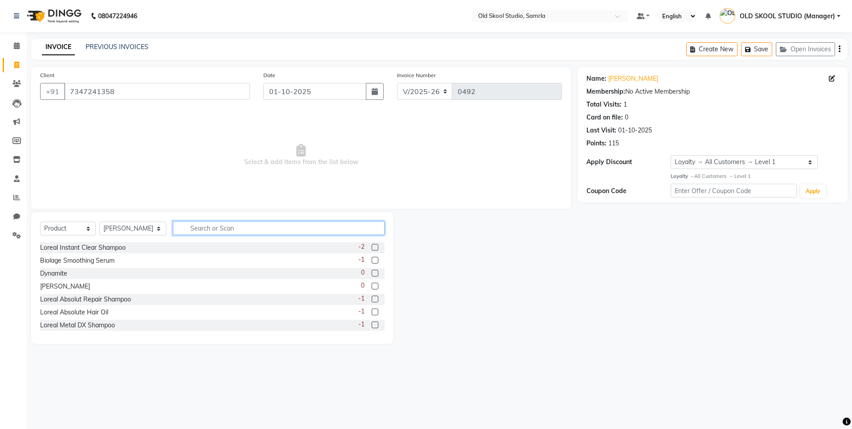
click at [225, 227] on input "text" at bounding box center [279, 228] width 212 height 14
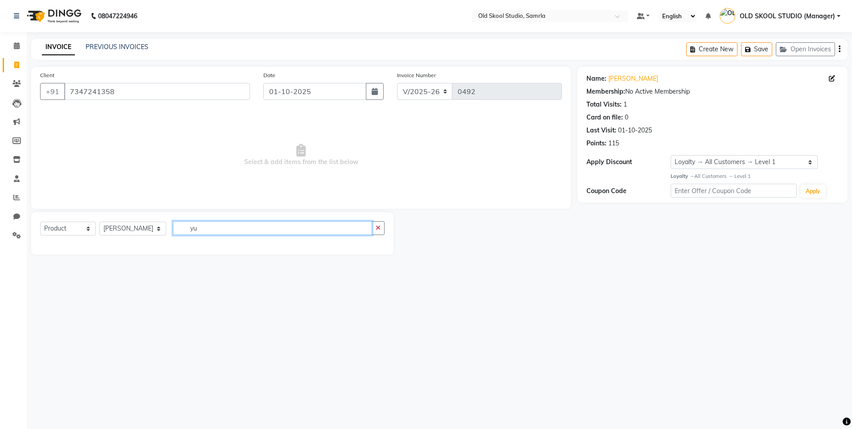
type input "y"
type input "u"
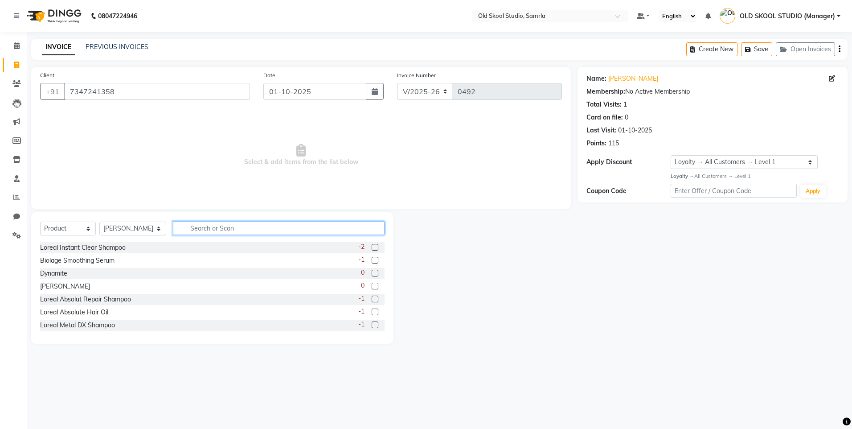
type input "m"
click at [372, 324] on label at bounding box center [375, 324] width 7 height 7
click at [372, 324] on input "checkbox" at bounding box center [375, 325] width 6 height 6
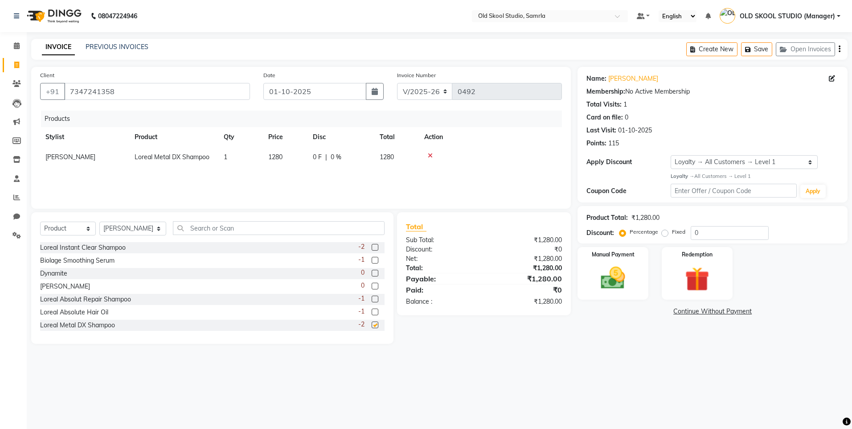
checkbox input "false"
click at [282, 156] on span "1280" at bounding box center [275, 157] width 14 height 8
select select "92040"
click at [295, 161] on input "1280" at bounding box center [285, 159] width 34 height 14
type input "128"
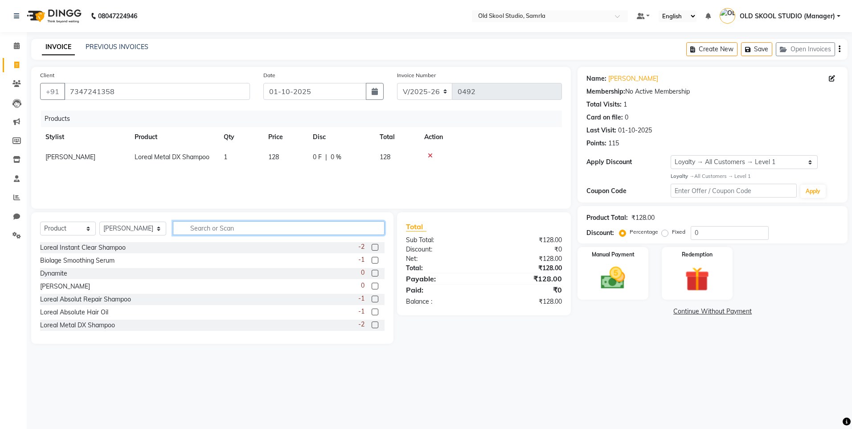
click at [263, 234] on input "text" at bounding box center [279, 228] width 212 height 14
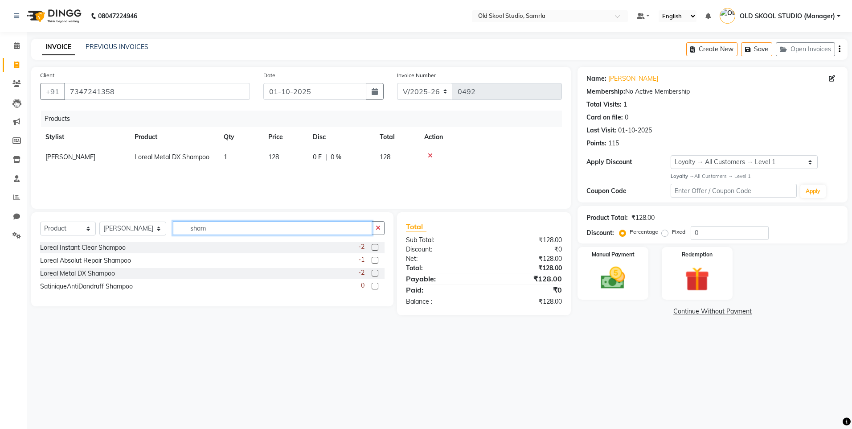
type input "sham"
click at [375, 243] on div "-2" at bounding box center [371, 247] width 26 height 11
click at [375, 246] on label at bounding box center [375, 247] width 7 height 7
click at [375, 246] on input "checkbox" at bounding box center [375, 248] width 6 height 6
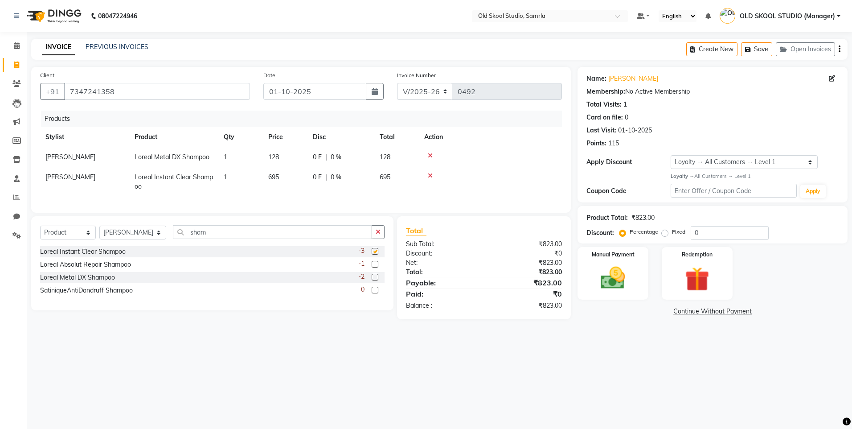
checkbox input "false"
click at [431, 153] on icon at bounding box center [430, 155] width 5 height 6
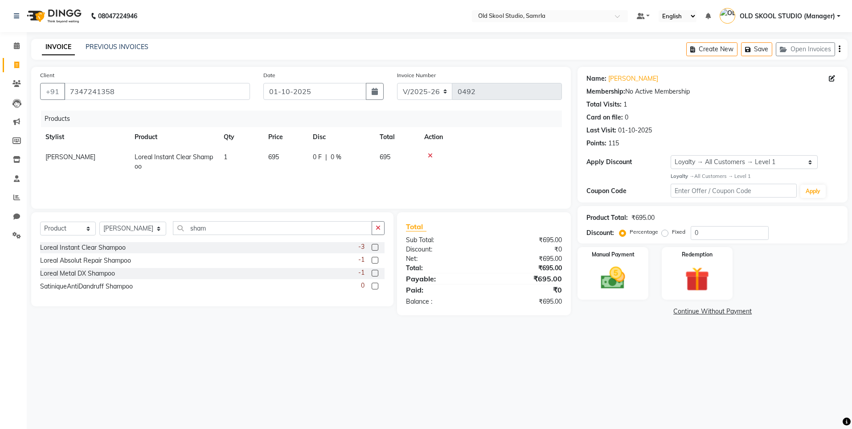
click at [277, 156] on span "695" at bounding box center [273, 157] width 11 height 8
select select "92040"
click at [282, 162] on input "695" at bounding box center [285, 159] width 34 height 14
type input "6"
type input "700"
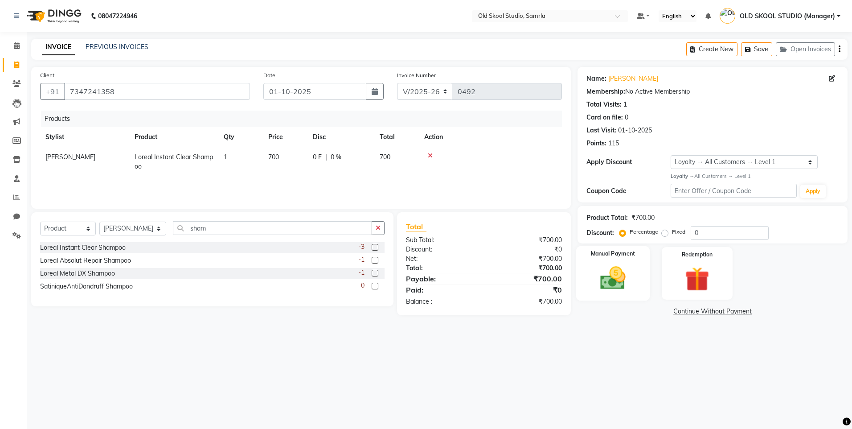
click at [592, 293] on div "Manual Payment" at bounding box center [613, 273] width 74 height 55
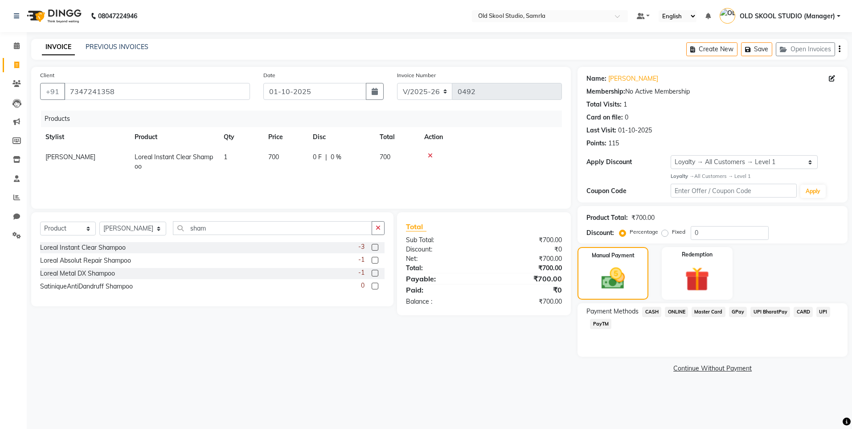
click at [653, 310] on span "CASH" at bounding box center [651, 312] width 19 height 10
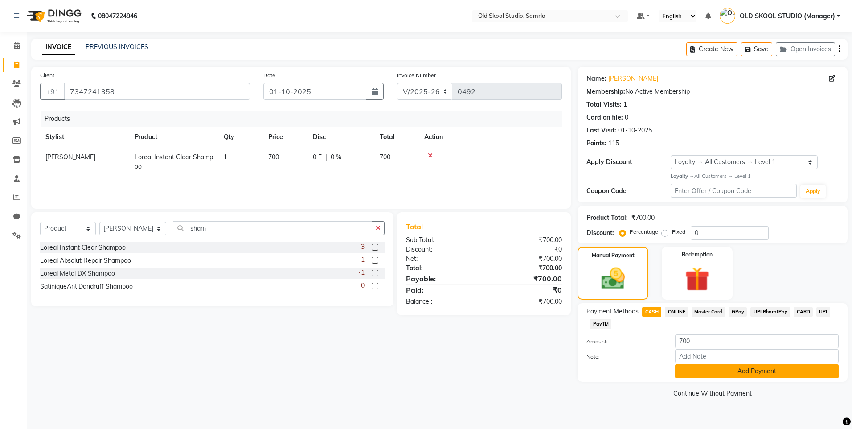
click at [699, 373] on button "Add Payment" at bounding box center [757, 371] width 164 height 14
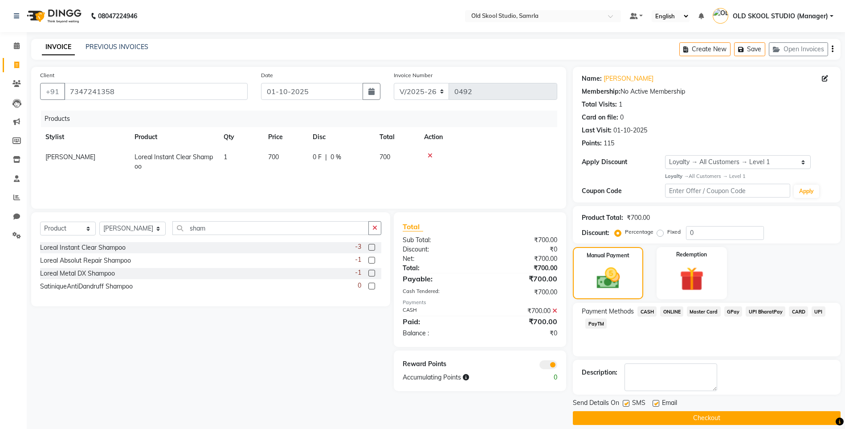
click at [706, 416] on button "Checkout" at bounding box center [707, 418] width 268 height 14
